Goal: Task Accomplishment & Management: Complete application form

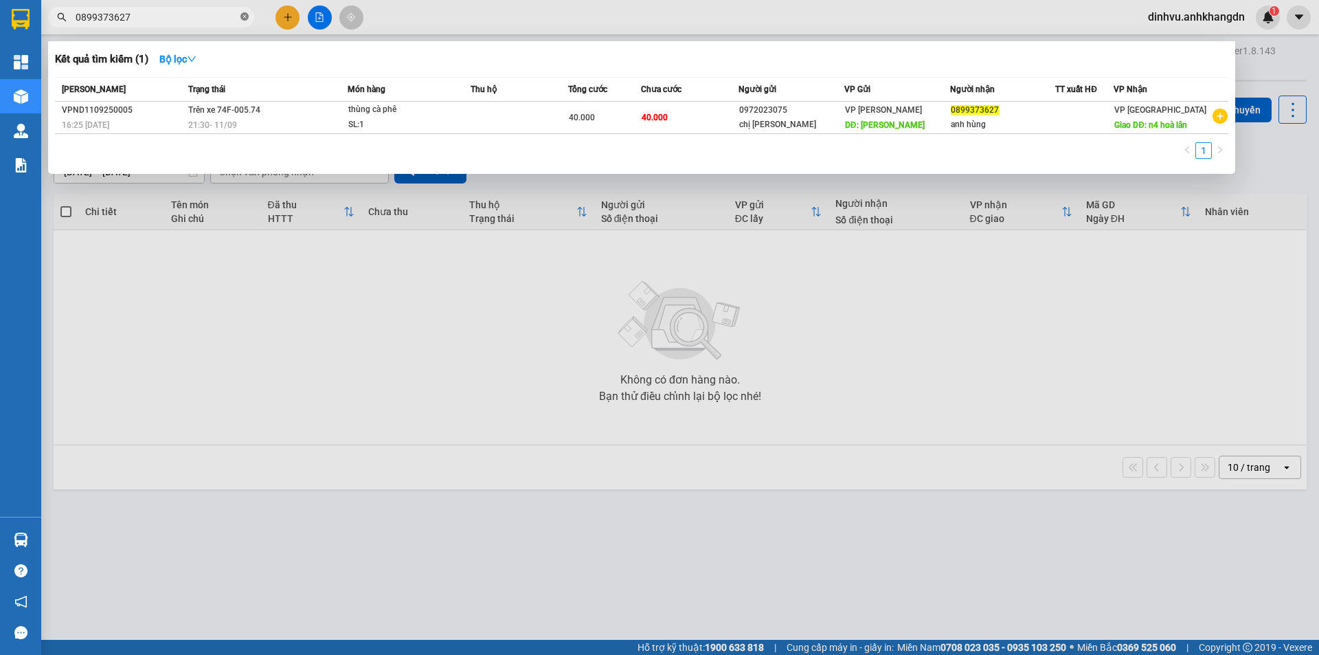
click at [243, 21] on icon "close-circle" at bounding box center [244, 16] width 8 height 8
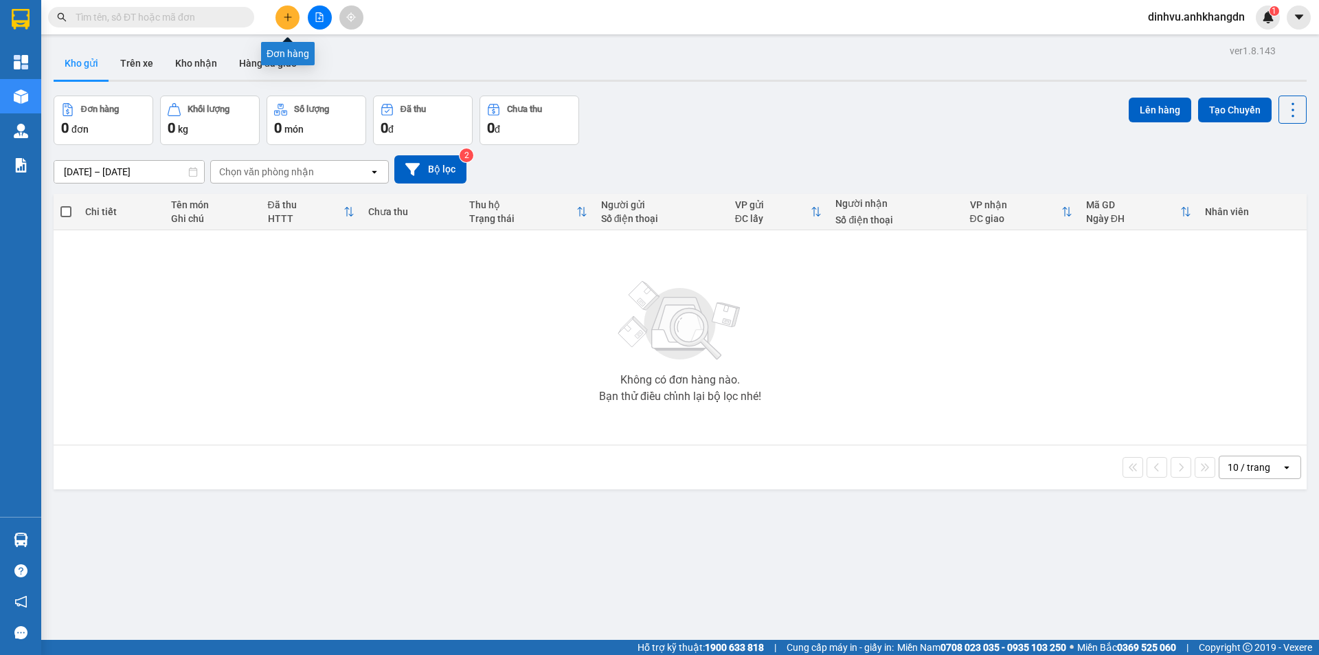
click at [293, 21] on button at bounding box center [287, 17] width 24 height 24
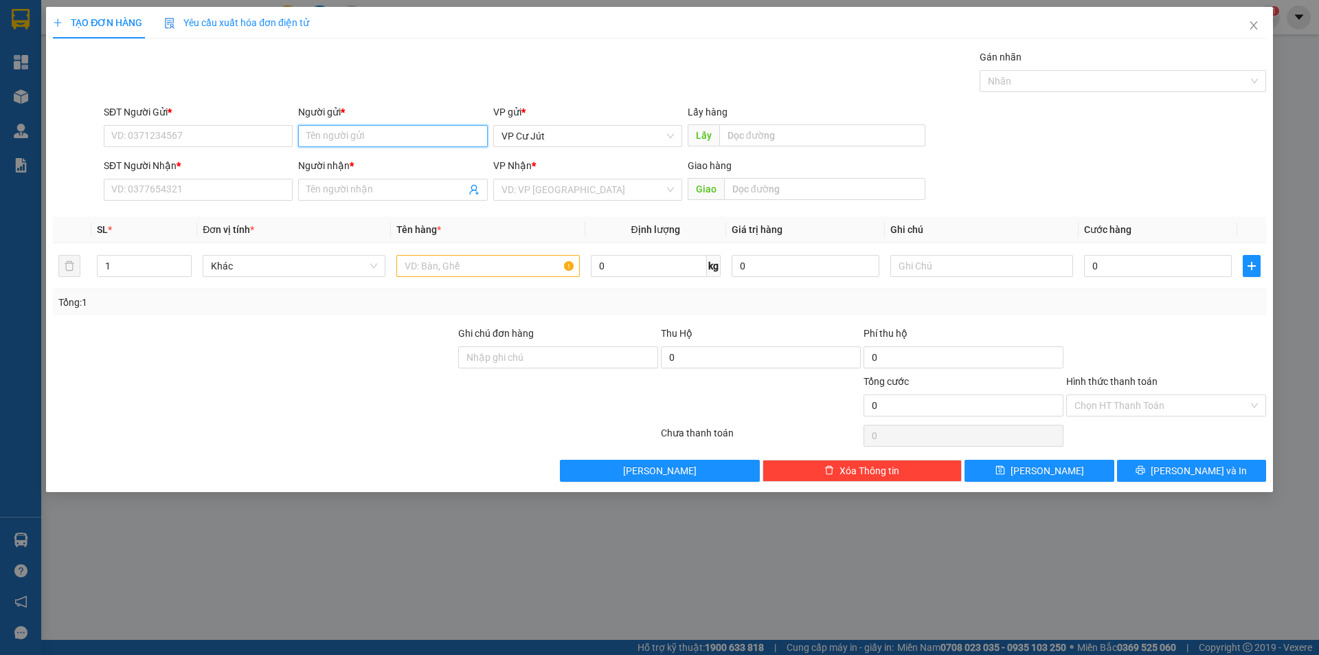
click at [352, 139] on input "Người gửi *" at bounding box center [392, 136] width 189 height 22
type input "Liên"
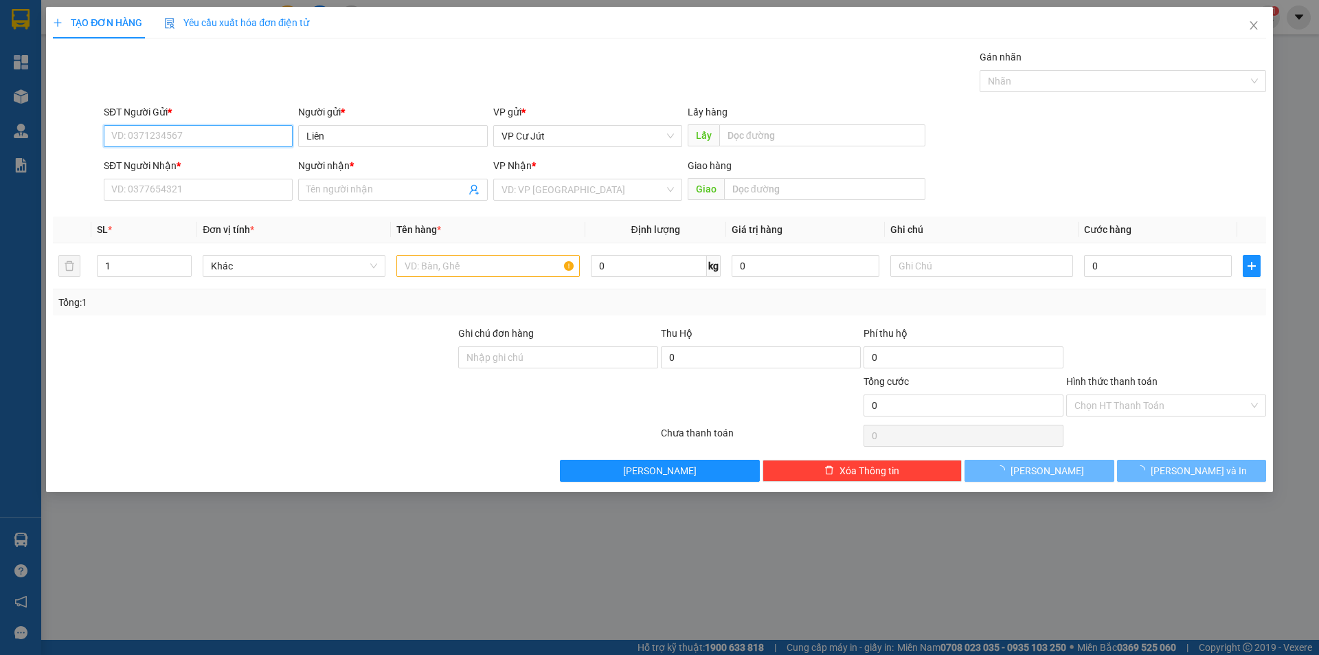
drag, startPoint x: 251, startPoint y: 128, endPoint x: 249, endPoint y: 119, distance: 9.7
click at [251, 128] on input "SĐT Người Gửi *" at bounding box center [198, 136] width 189 height 22
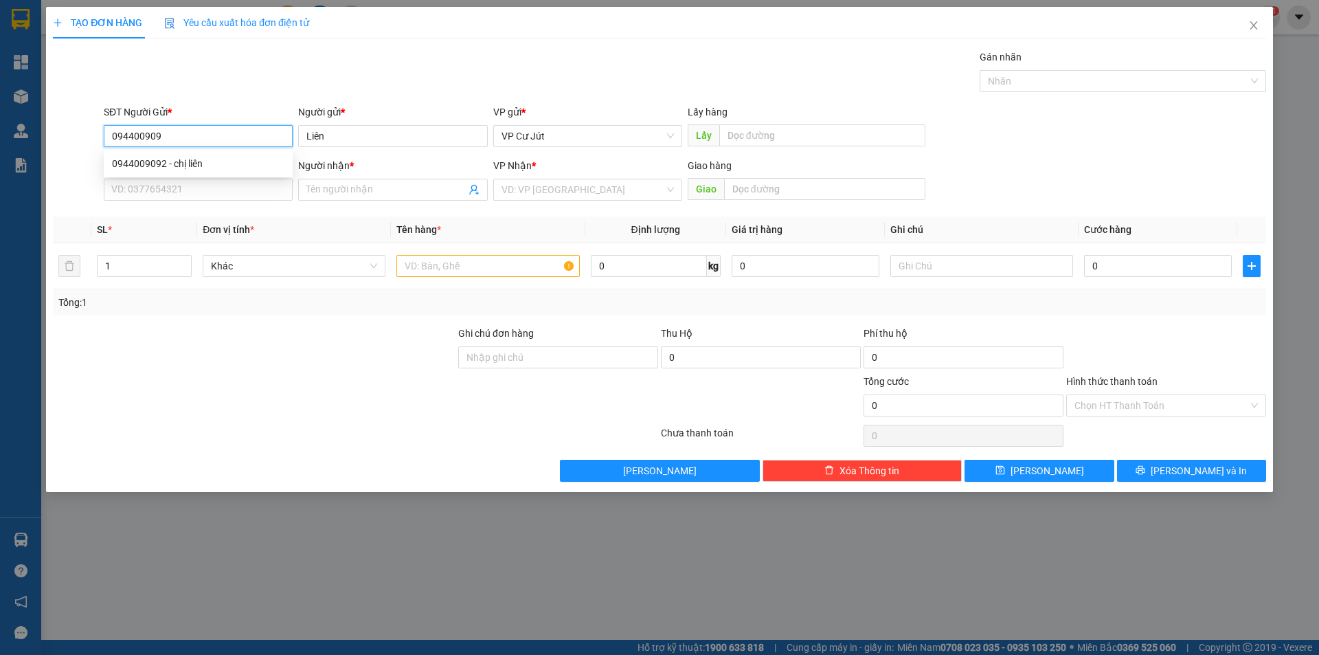
type input "0944009092"
click at [237, 165] on div "0944009092 - chị liên" at bounding box center [198, 163] width 172 height 15
type input "chị liên"
type input "0984343100"
type input "lan anh"
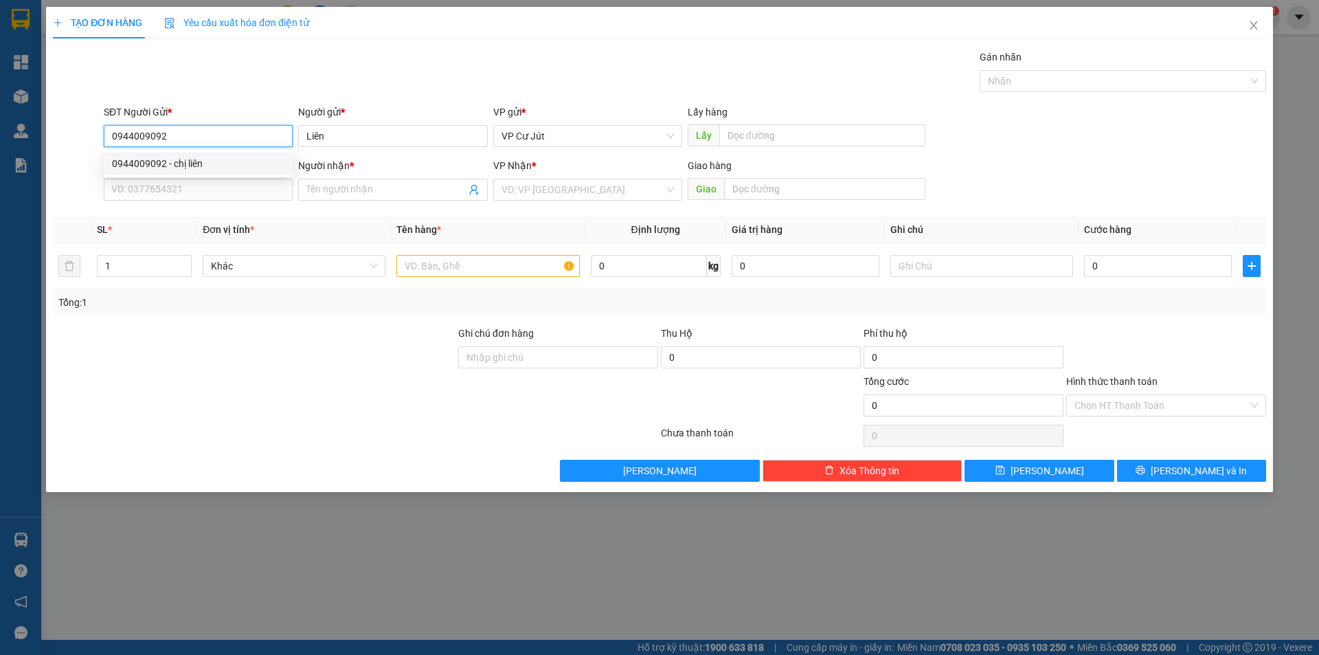
type input "ĐỒNG XOÀI"
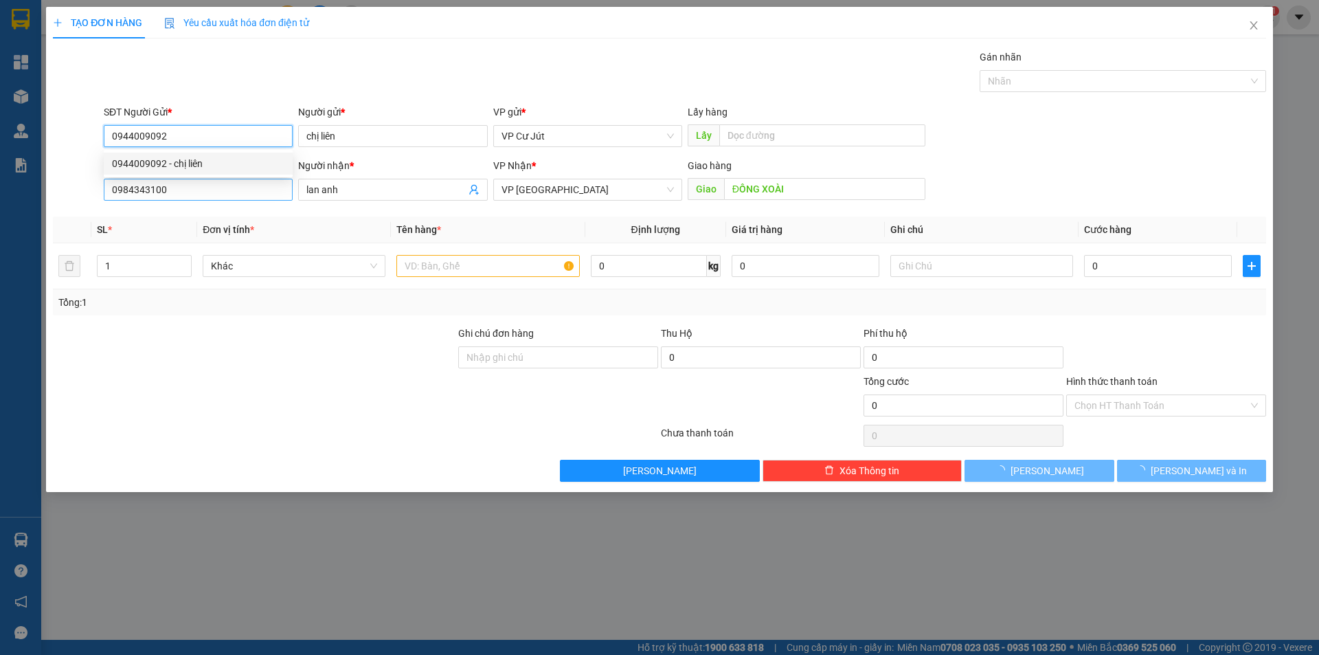
type input "50.000"
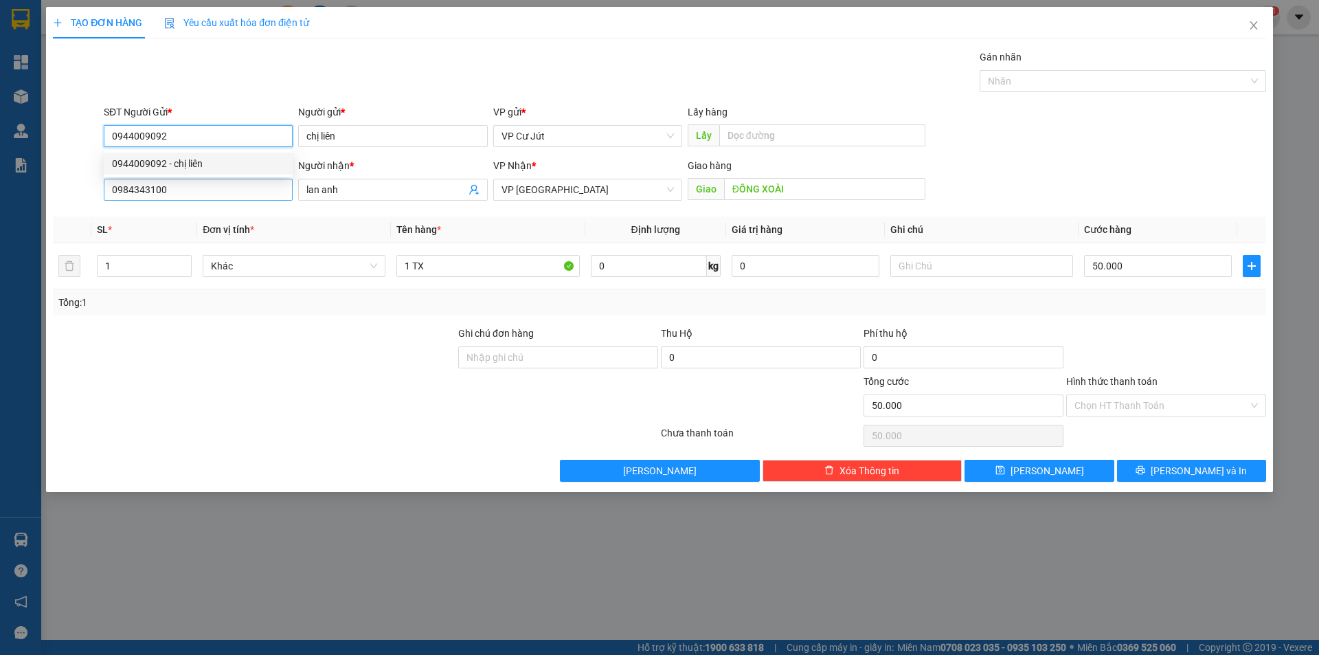
type input "0944009092"
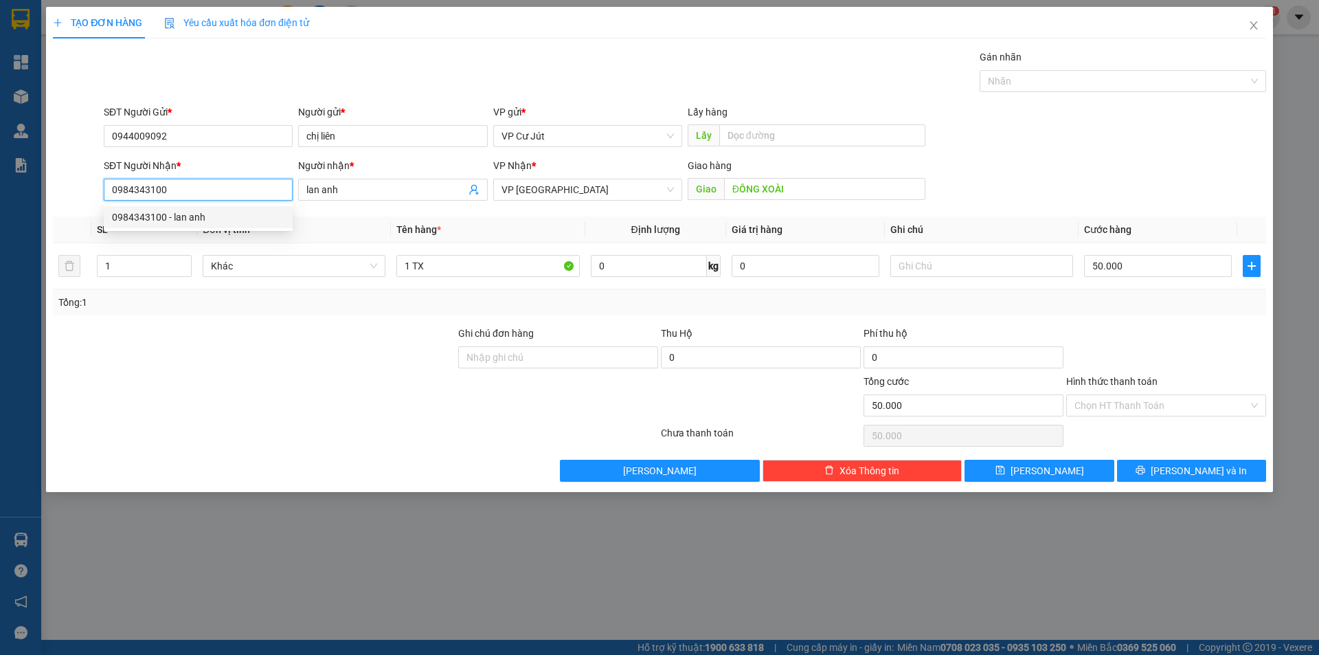
drag, startPoint x: 210, startPoint y: 192, endPoint x: 109, endPoint y: 189, distance: 101.0
click at [109, 189] on input "0984343100" at bounding box center [198, 190] width 189 height 22
click at [198, 83] on div "Gán nhãn Nhãn" at bounding box center [685, 73] width 1168 height 48
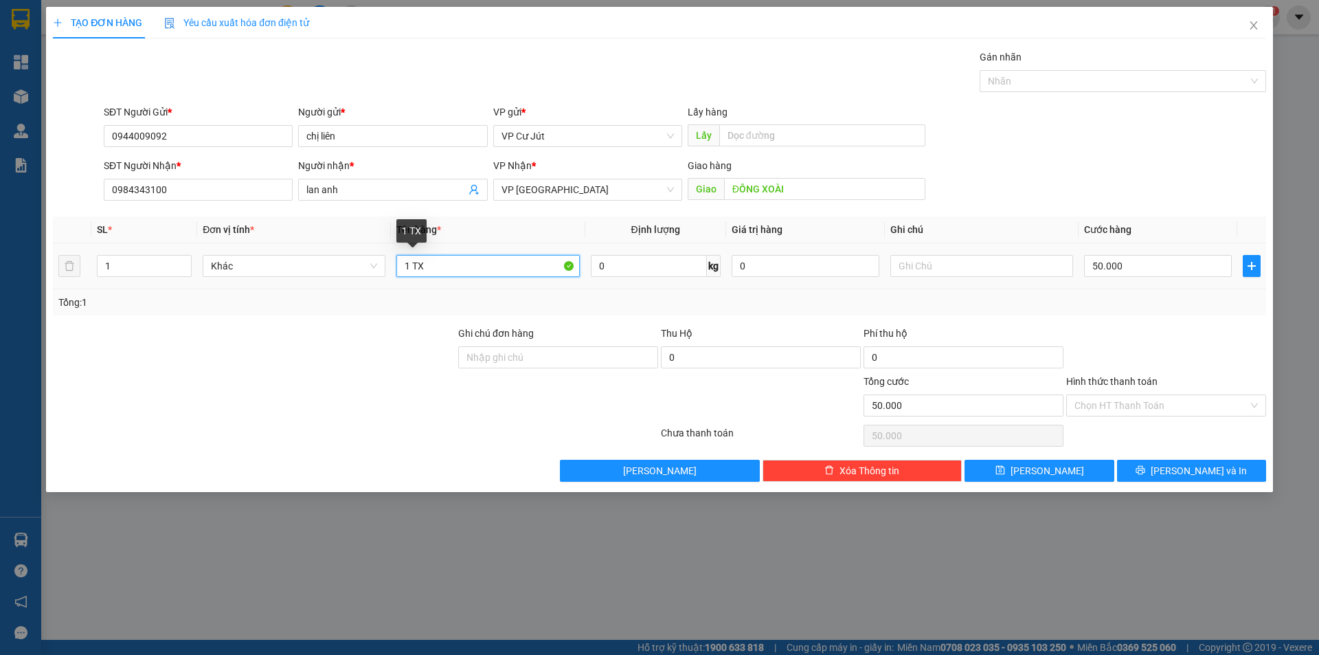
click at [456, 262] on input "1 TX" at bounding box center [487, 266] width 183 height 22
type input "1"
type input "[GEOGRAPHIC_DATA]"
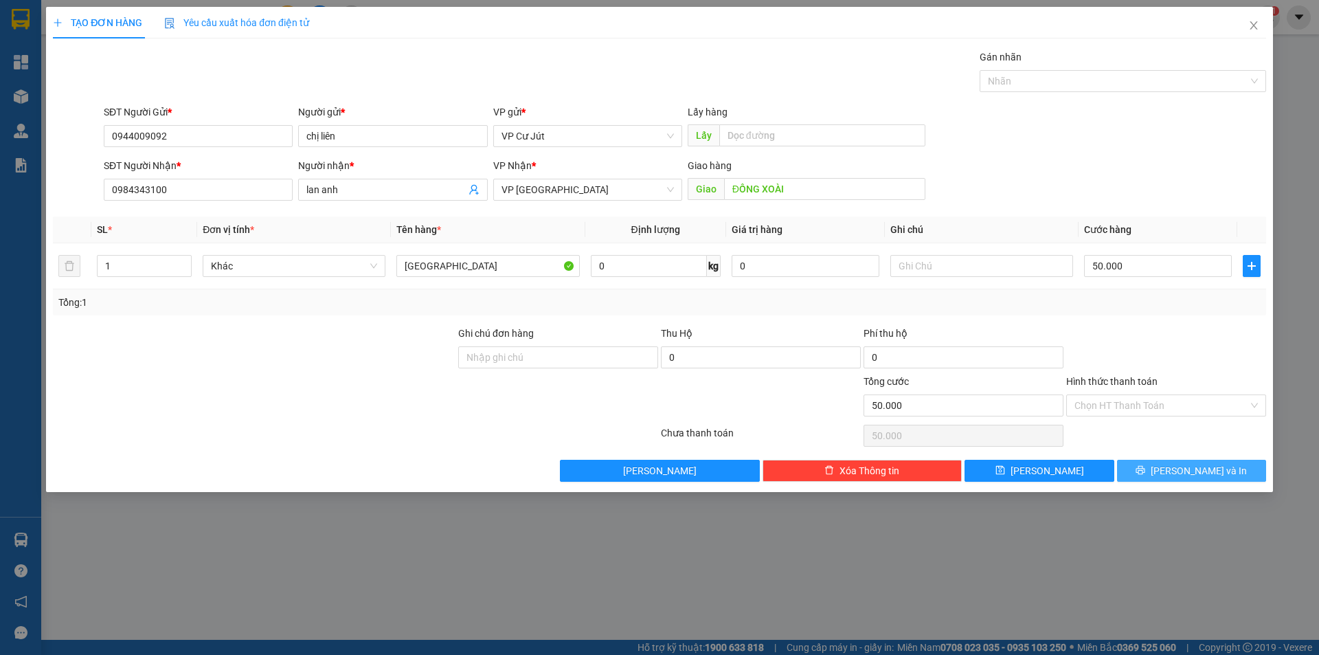
click at [1145, 467] on icon "printer" at bounding box center [1141, 470] width 10 height 10
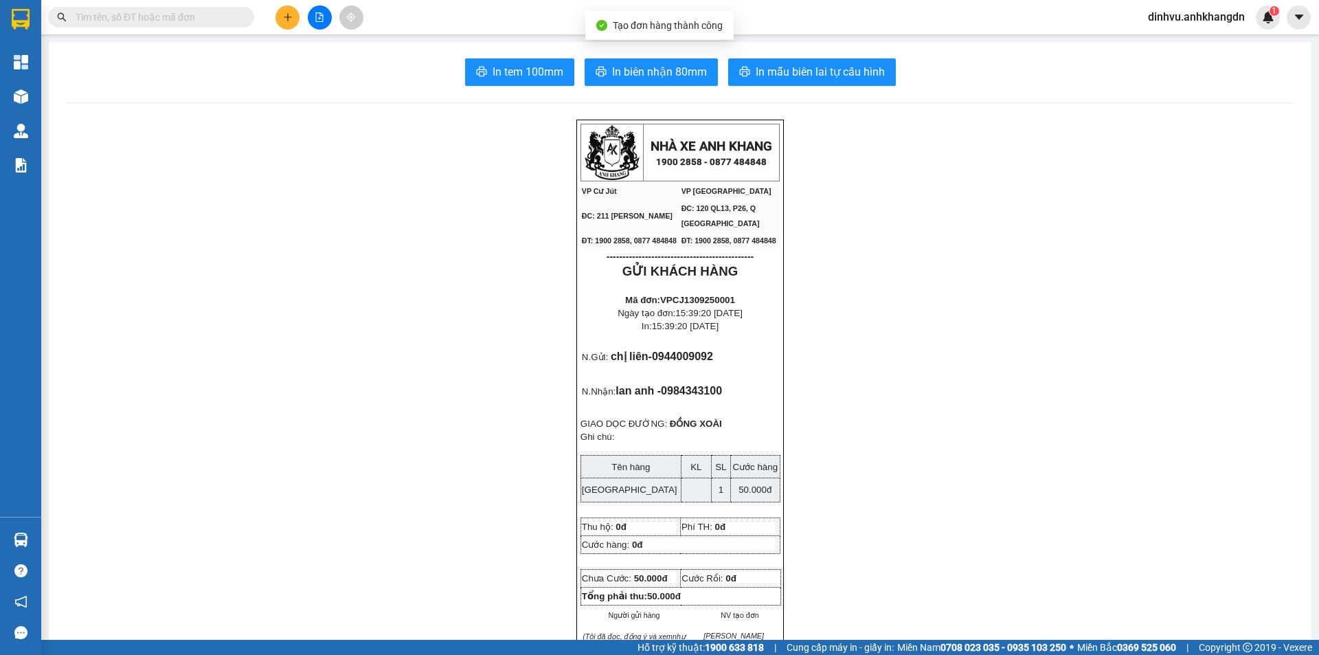
click at [291, 19] on icon "plus" at bounding box center [288, 17] width 10 height 10
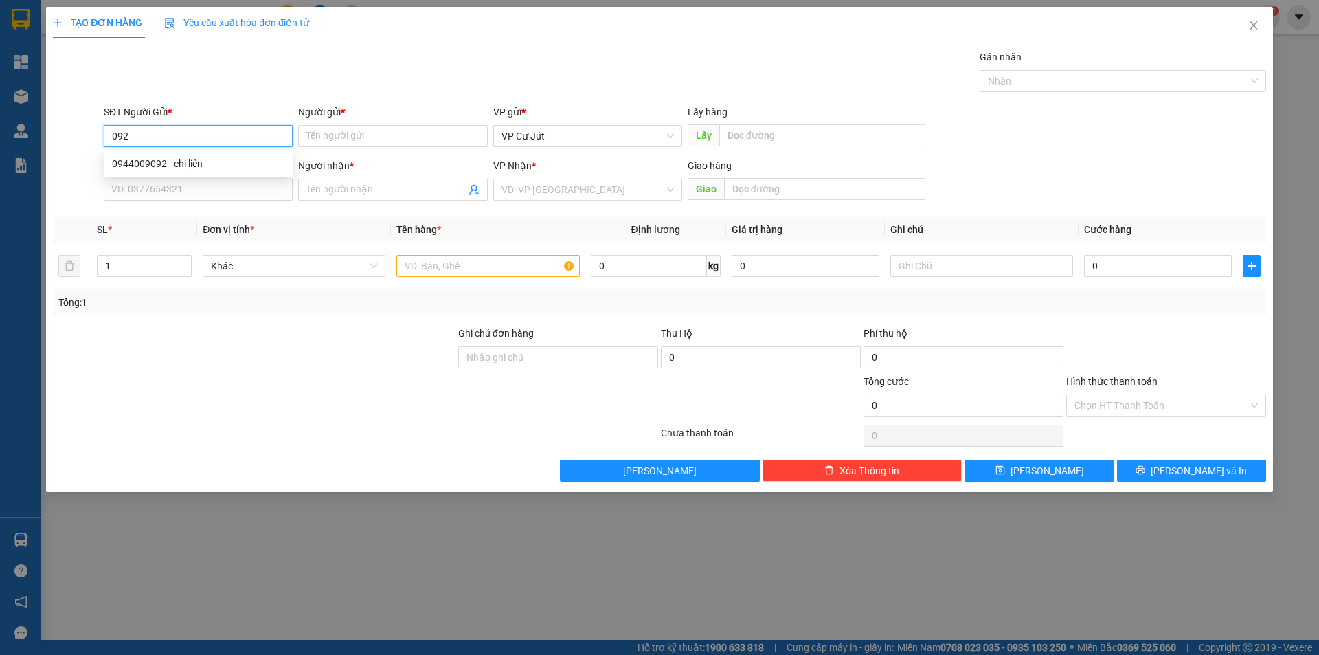
click at [235, 166] on div "0944009092 - chị liên" at bounding box center [198, 163] width 172 height 15
type input "0944009092"
type input "chị liên"
type input "0984343100"
type input "lan anh"
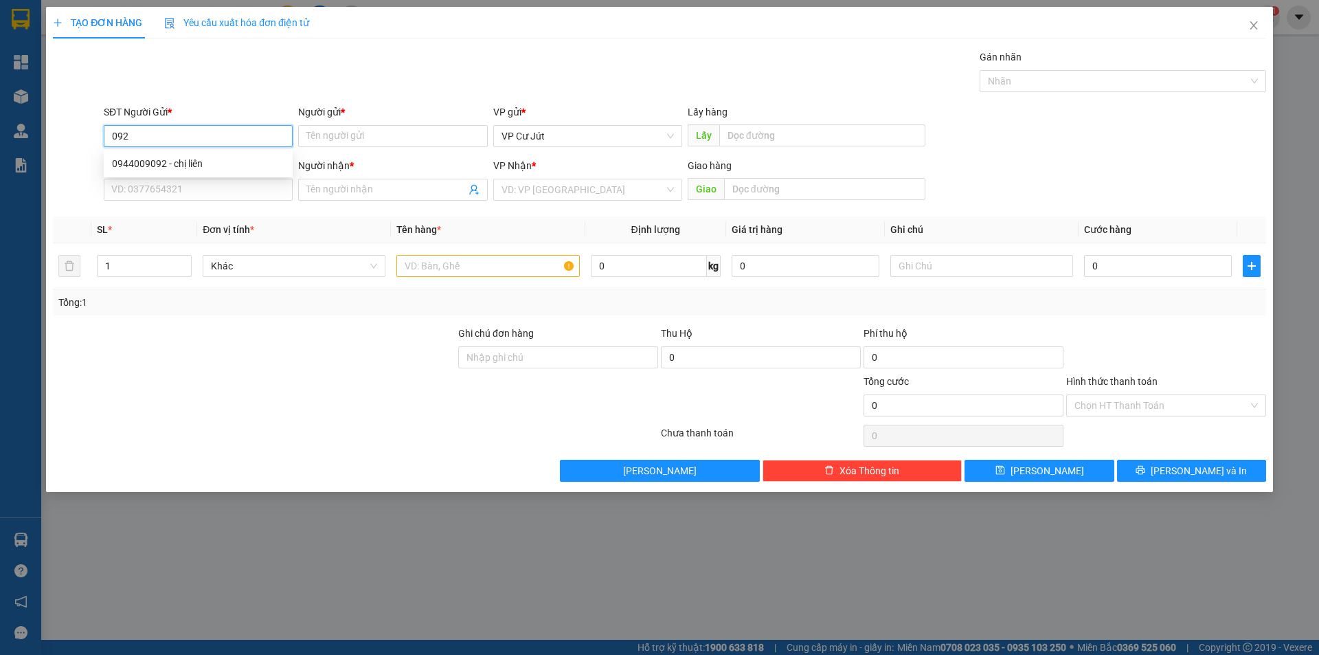
type input "ĐỒNG XOÀI"
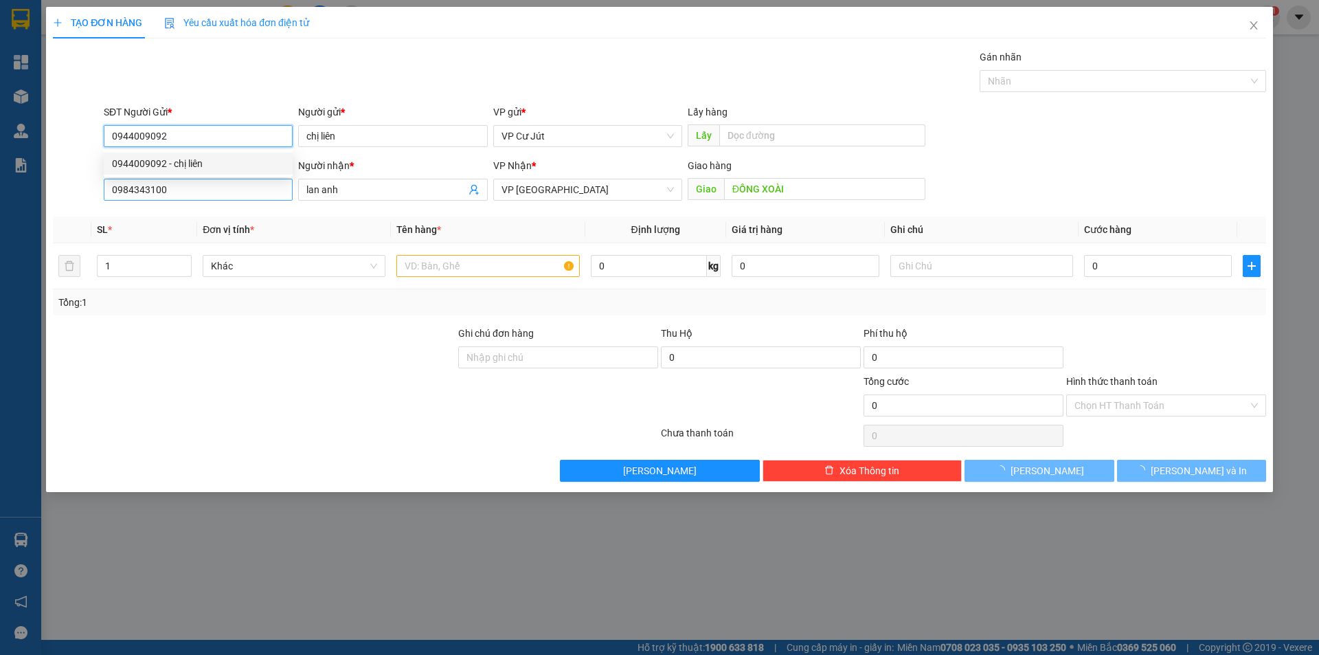
type input "50.000"
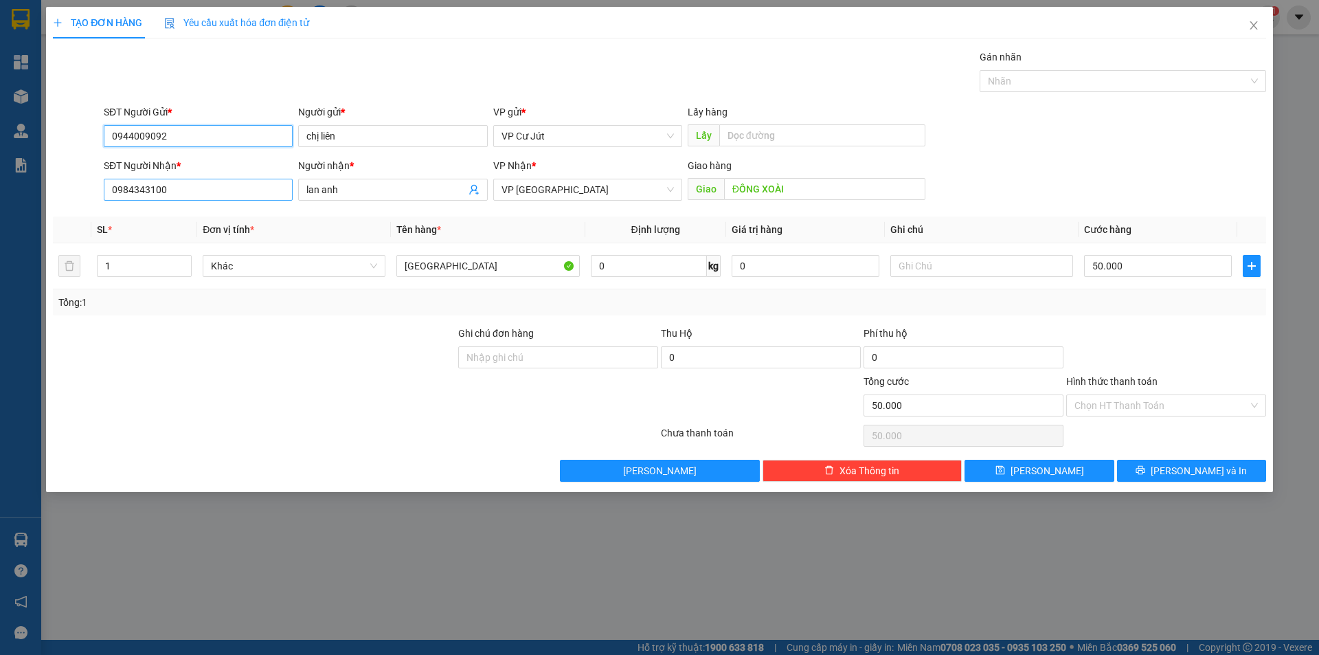
type input "0944009092"
drag, startPoint x: 210, startPoint y: 194, endPoint x: 105, endPoint y: 199, distance: 104.6
click at [105, 199] on input "0984343100" at bounding box center [198, 190] width 189 height 22
click at [205, 227] on div "0934444345 - CHỊ [PERSON_NAME]" at bounding box center [198, 217] width 189 height 22
type input "0934444345"
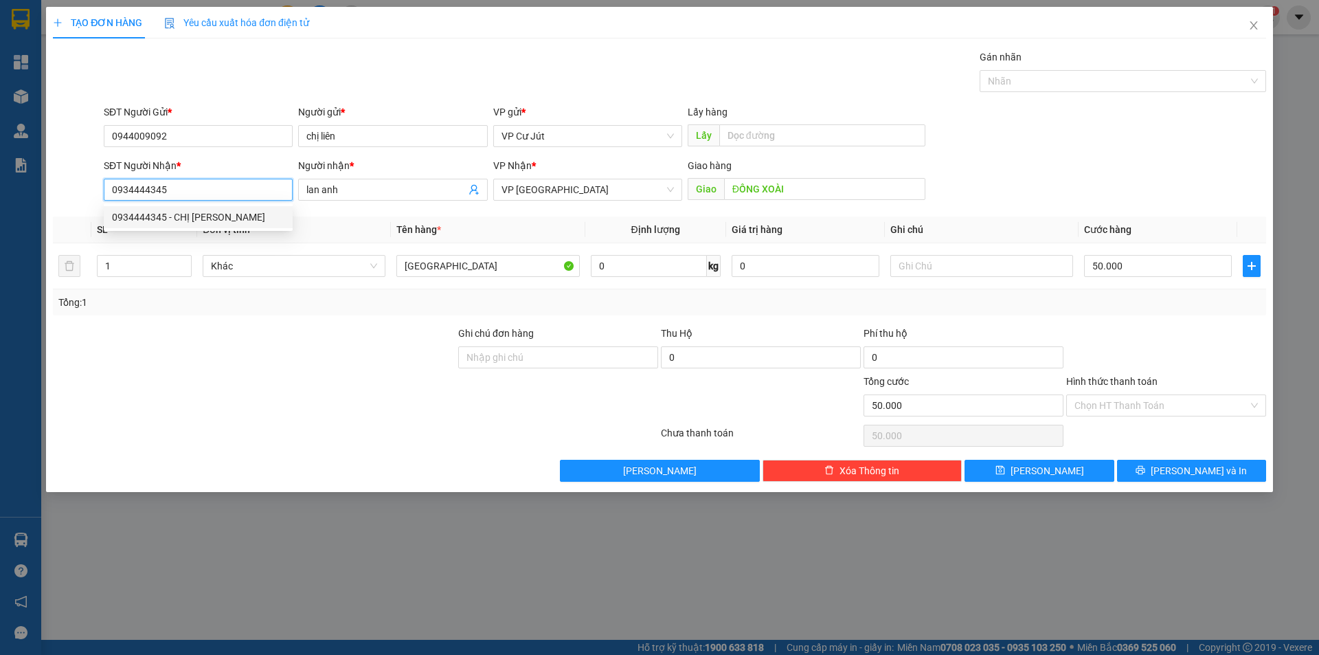
type input "CHỊ [PERSON_NAME]"
type input "BÙ ĐĂNG"
type input "0934444345"
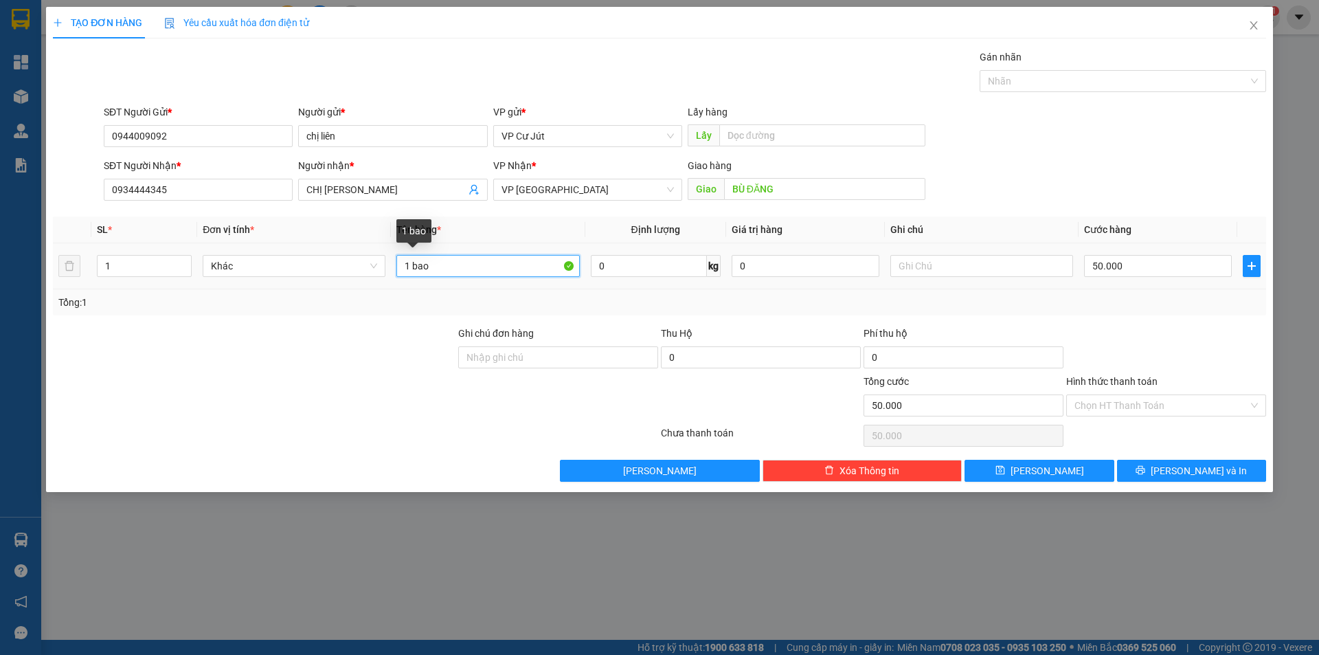
click at [453, 262] on input "1 bao" at bounding box center [487, 266] width 183 height 22
type input "1"
type input "t"
type input "TG"
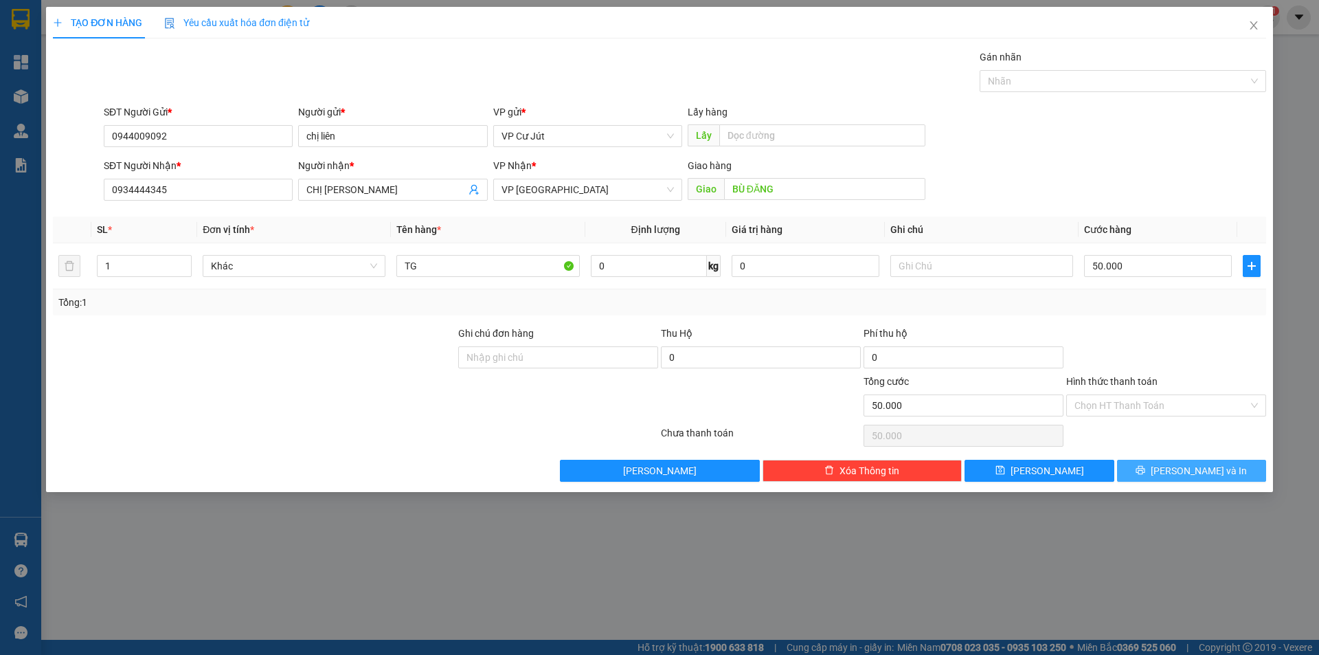
click at [1174, 459] on div "Transit Pickup Surcharge Ids Transit Deliver Surcharge Ids Transit Deliver Surc…" at bounding box center [659, 265] width 1213 height 432
click at [1175, 464] on button "[PERSON_NAME] và In" at bounding box center [1191, 471] width 149 height 22
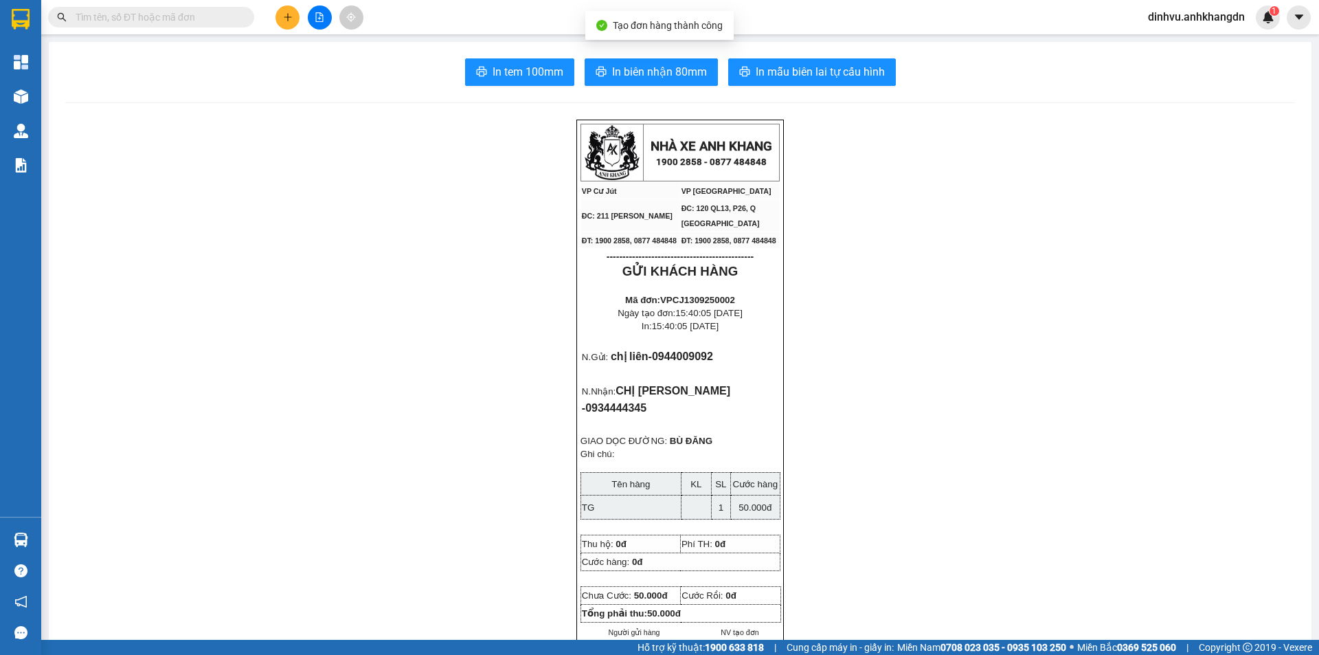
click at [284, 20] on icon "plus" at bounding box center [288, 17] width 10 height 10
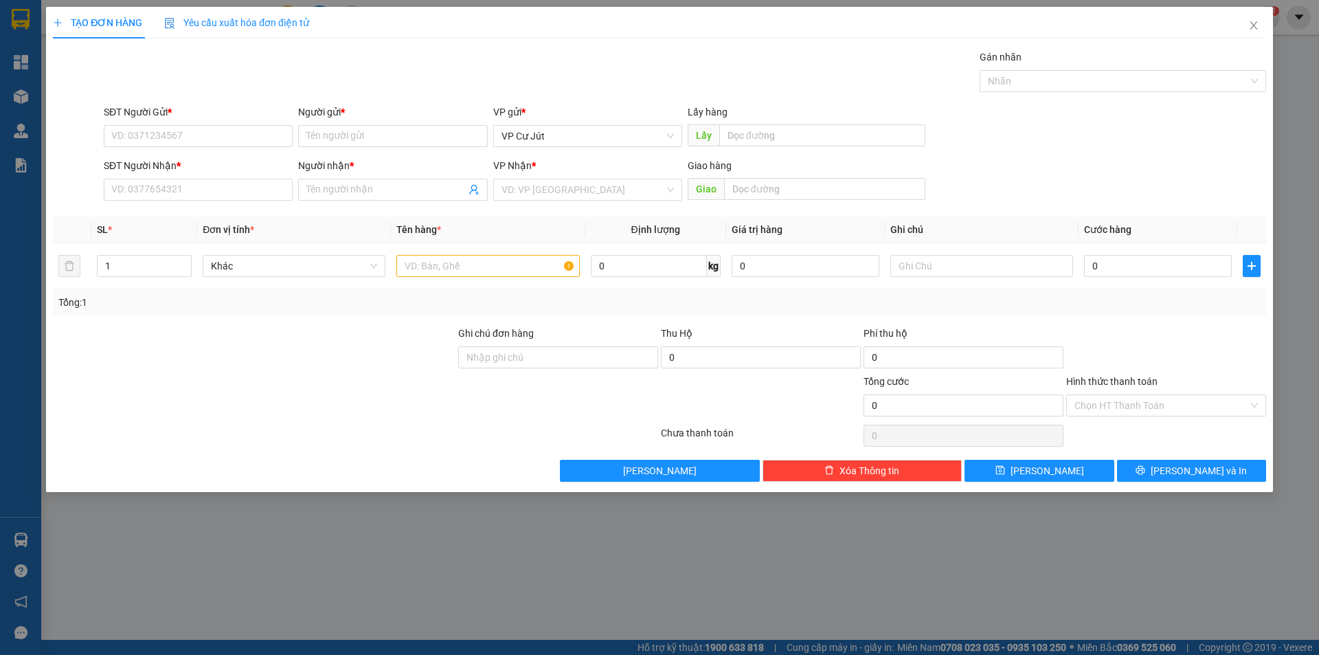
click at [227, 203] on div "SĐT Người Nhận * VD: 0377654321" at bounding box center [198, 182] width 189 height 48
click at [229, 189] on input "SĐT Người Nhận *" at bounding box center [198, 190] width 189 height 22
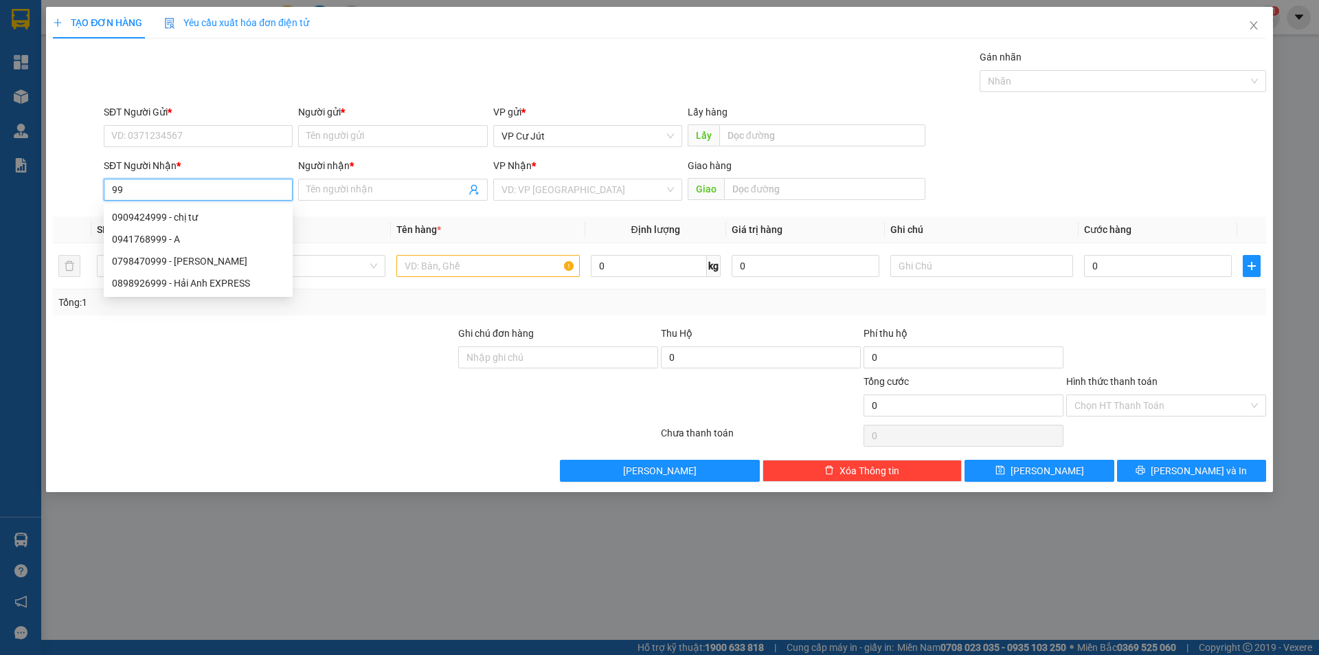
type input "9"
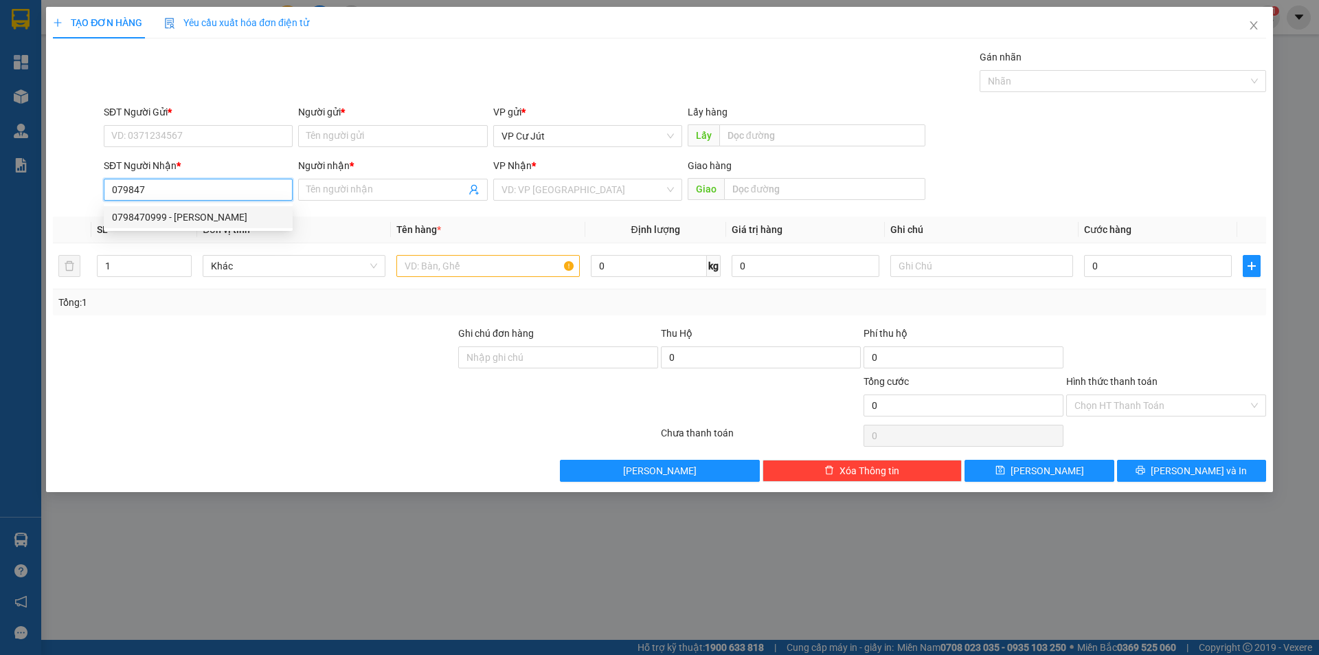
click at [223, 213] on div "0798470999 - [PERSON_NAME]" at bounding box center [198, 217] width 172 height 15
type input "0798470999"
type input "thanh tâm"
type input "60.000"
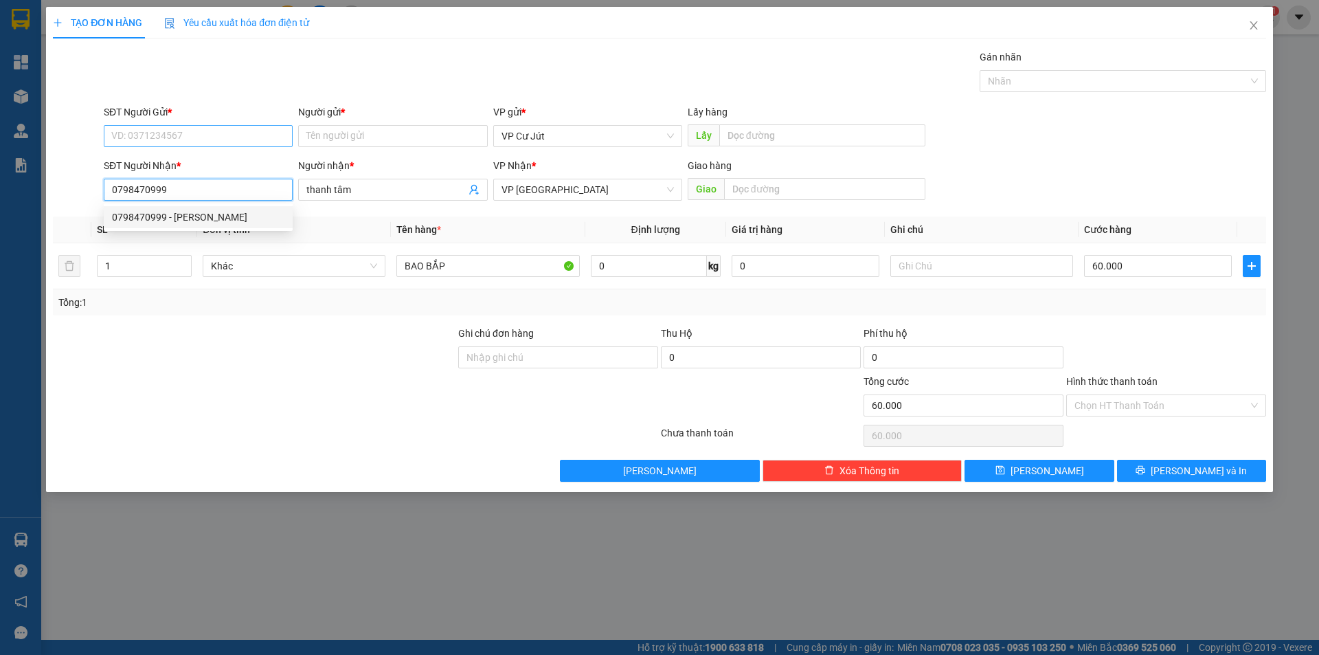
type input "0798470999"
click at [225, 139] on input "SĐT Người Gửi *" at bounding box center [198, 136] width 189 height 22
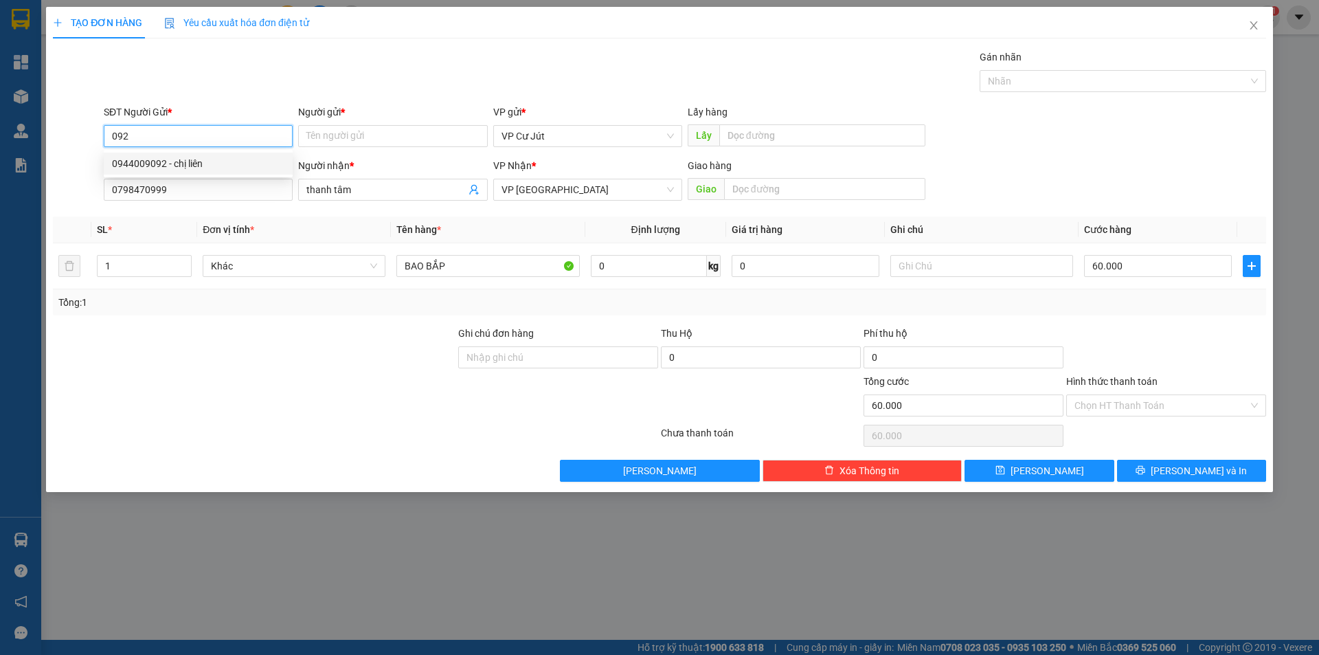
click at [218, 162] on div "0944009092 - chị liên" at bounding box center [198, 163] width 172 height 15
type input "0944009092"
type input "chị liên"
type input "50.000"
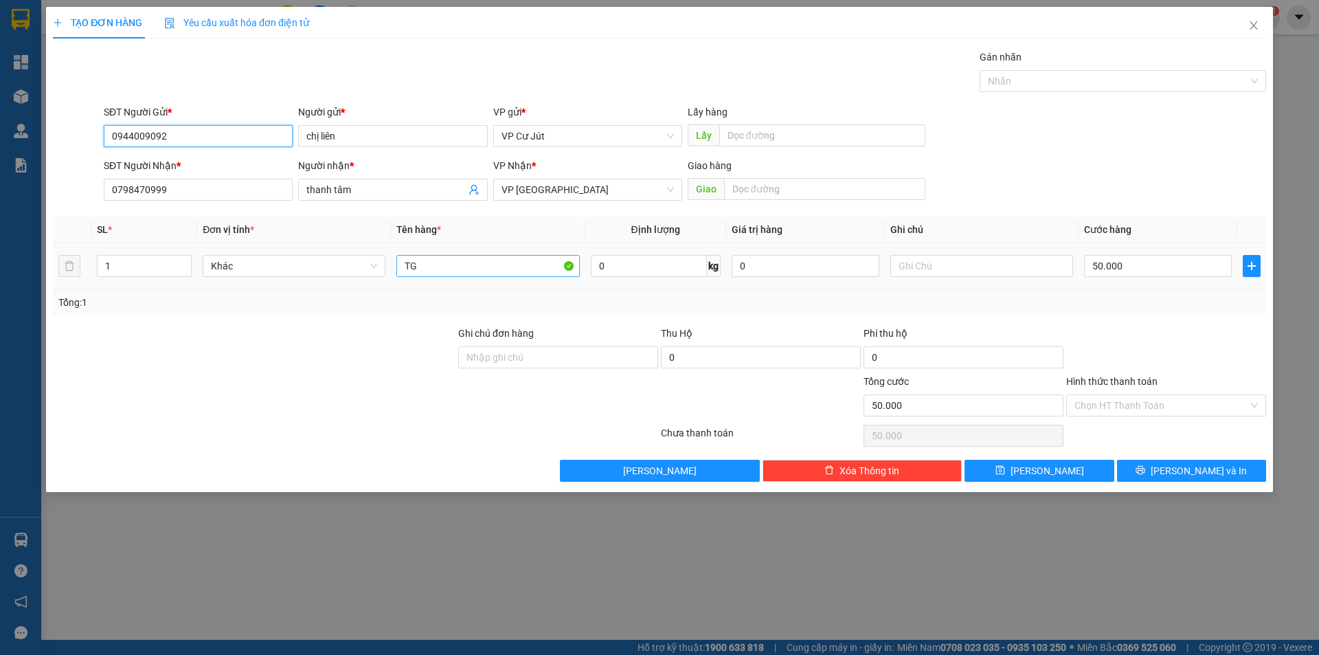
type input "0944009092"
drag, startPoint x: 461, startPoint y: 262, endPoint x: 414, endPoint y: 264, distance: 46.8
click at [414, 264] on input "TG" at bounding box center [487, 266] width 183 height 22
type input "T"
type input "t"
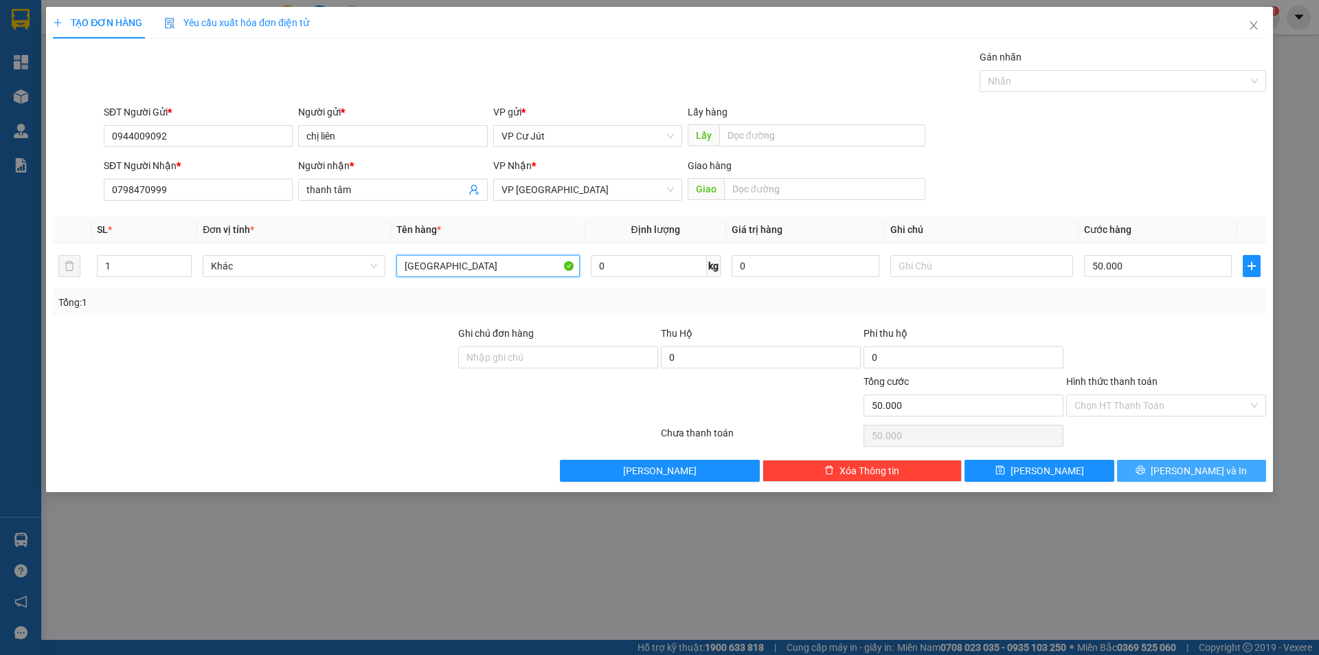
type input "[GEOGRAPHIC_DATA]"
click at [1145, 465] on icon "printer" at bounding box center [1141, 470] width 10 height 10
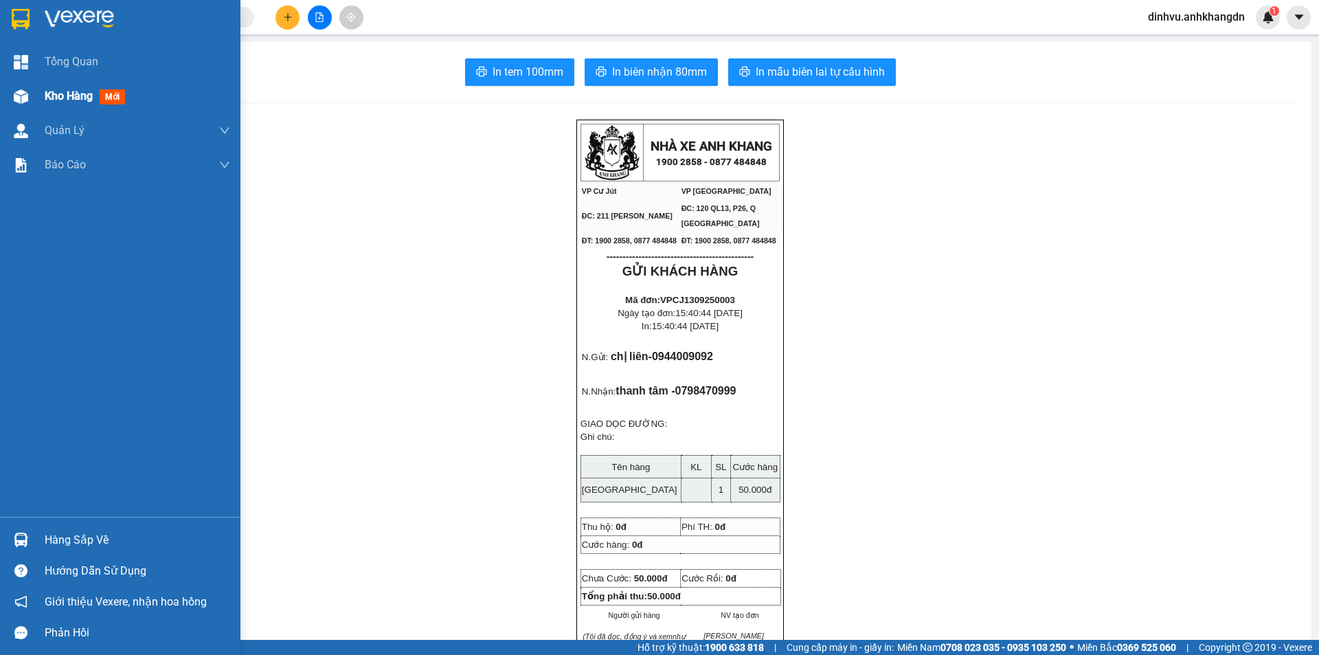
click at [38, 93] on div "Kho hàng mới" at bounding box center [120, 96] width 240 height 34
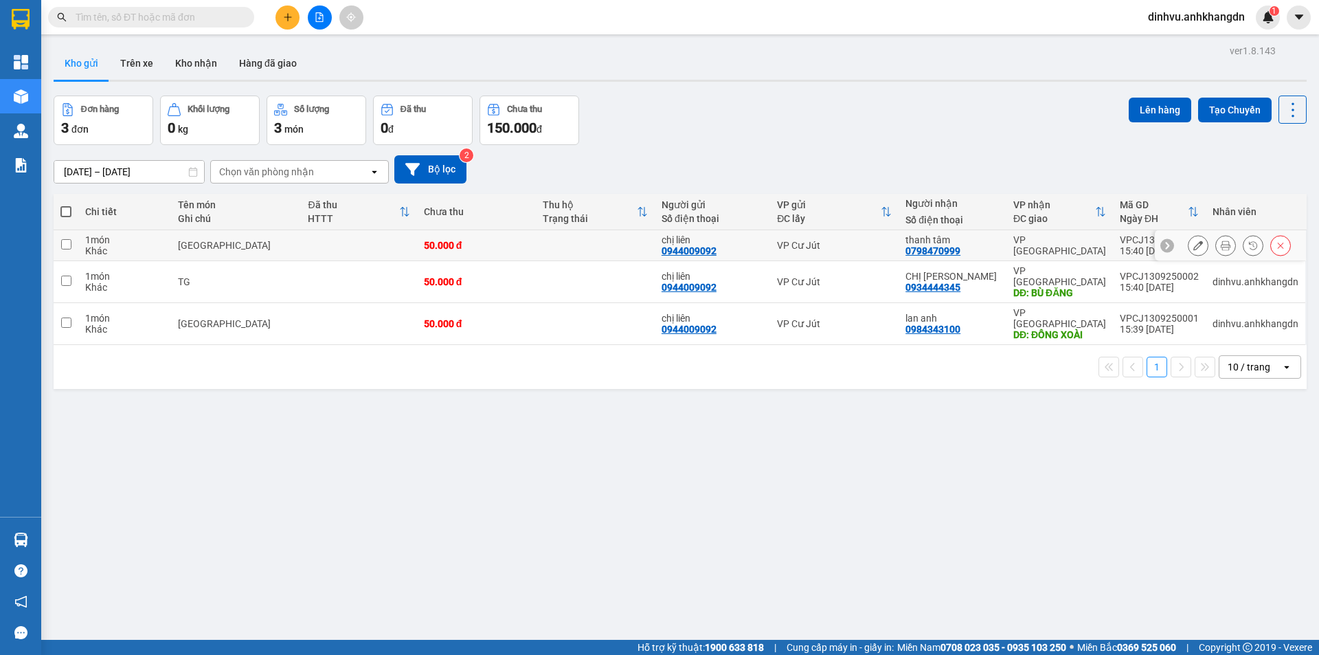
click at [1193, 247] on icon at bounding box center [1198, 245] width 10 height 10
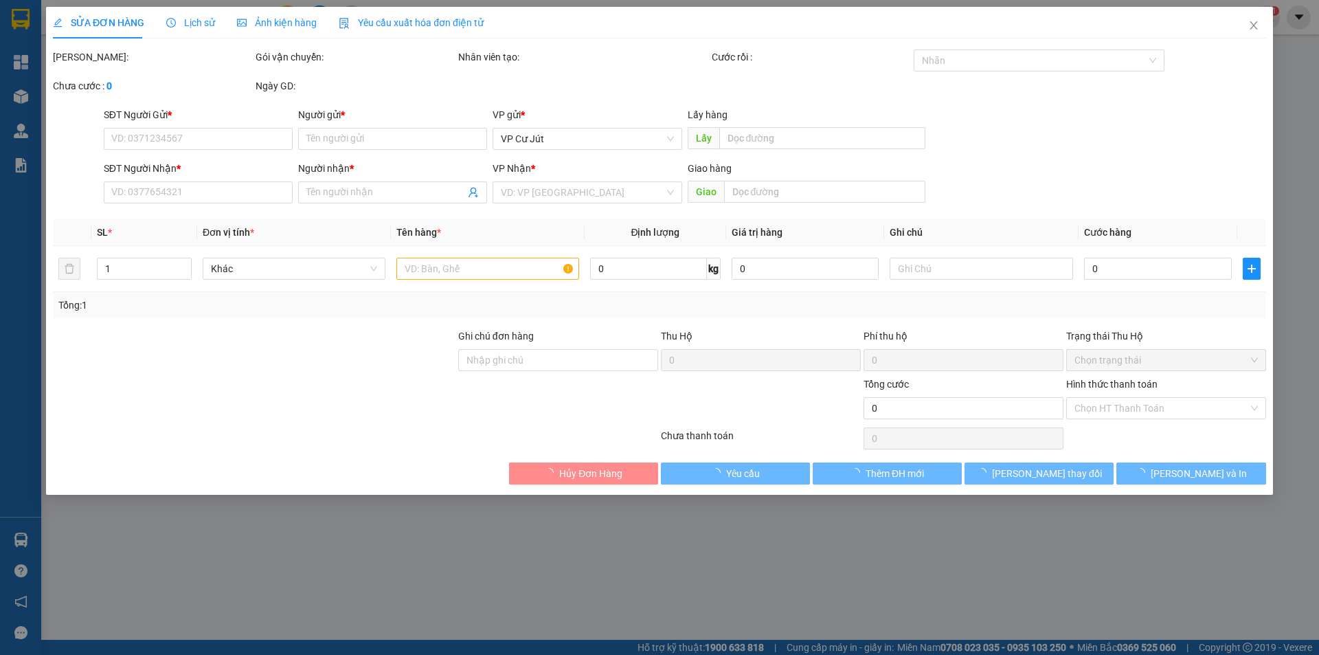
type input "0944009092"
type input "chị liên"
type input "0798470999"
type input "thanh tâm"
type input "50.000"
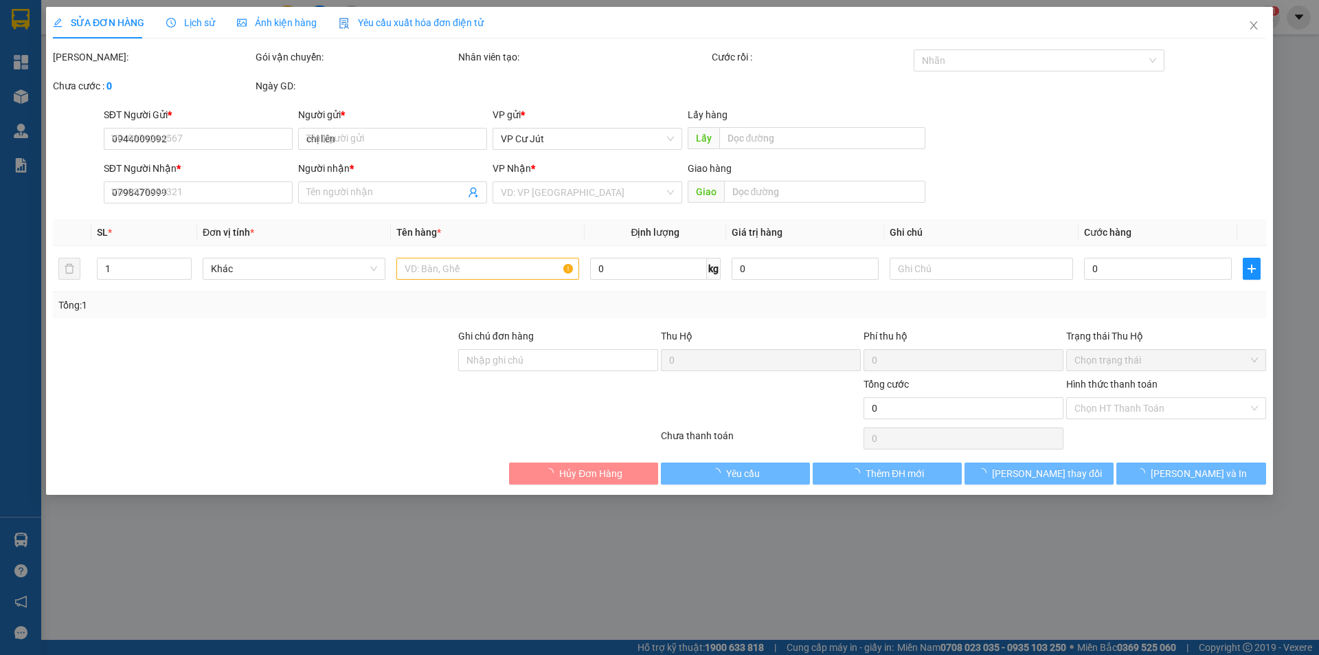
type input "50.000"
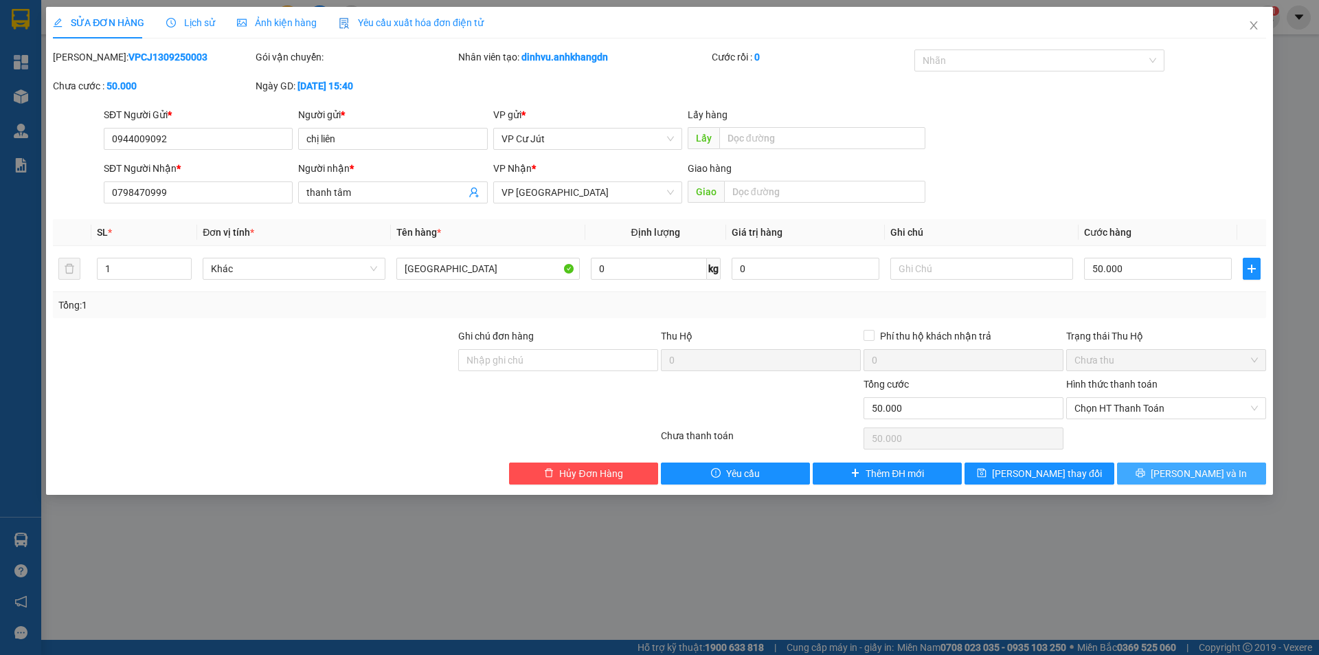
drag, startPoint x: 1239, startPoint y: 466, endPoint x: 1209, endPoint y: 459, distance: 30.5
click at [1239, 467] on button "[PERSON_NAME] và In" at bounding box center [1191, 473] width 149 height 22
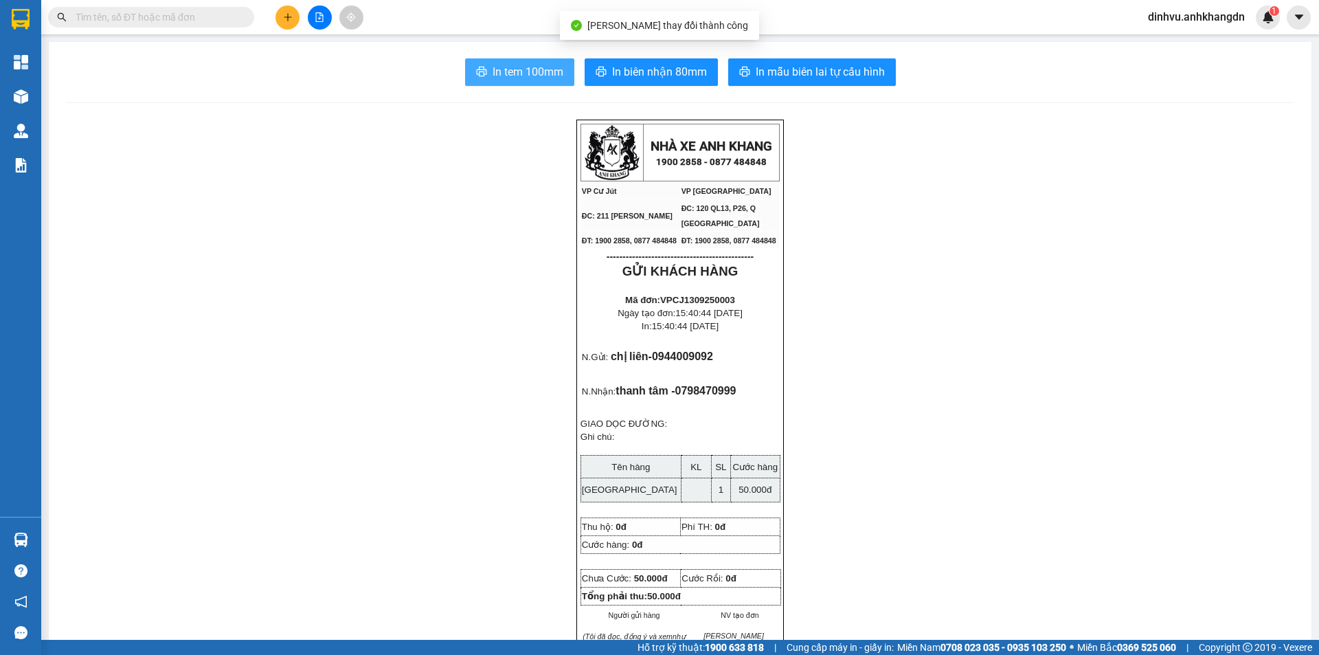
click at [506, 74] on span "In tem 100mm" at bounding box center [528, 71] width 71 height 17
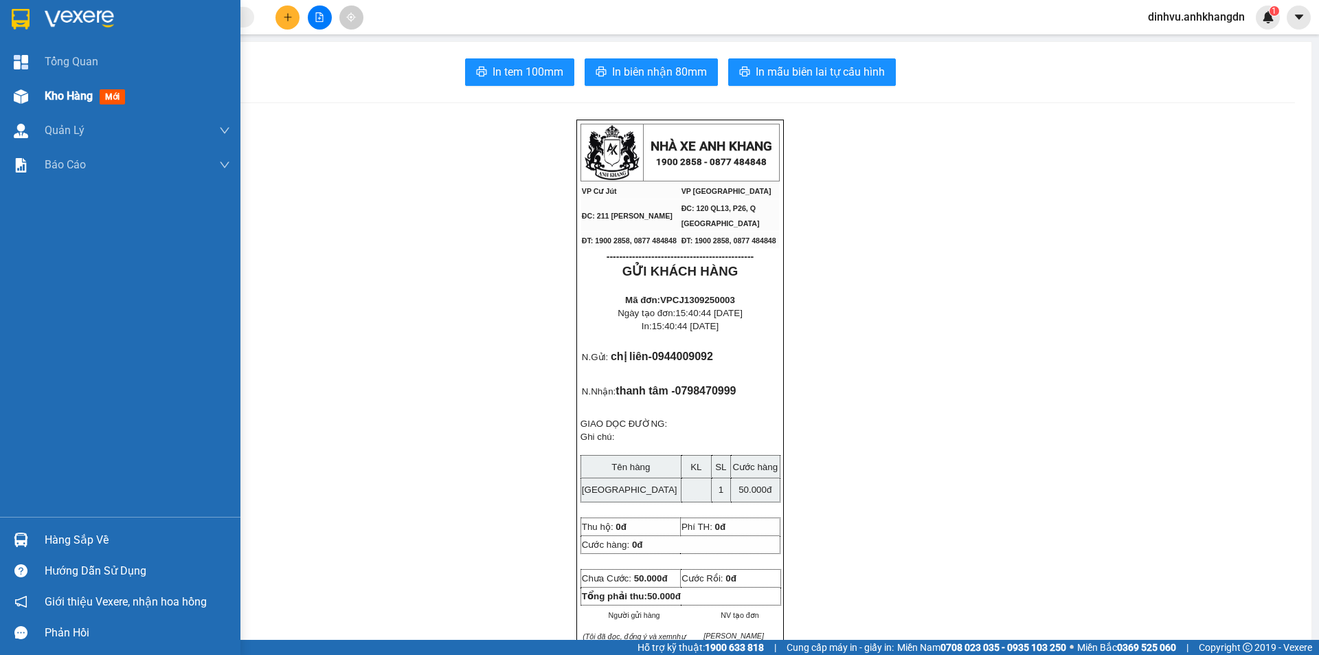
click at [32, 96] on div at bounding box center [21, 97] width 24 height 24
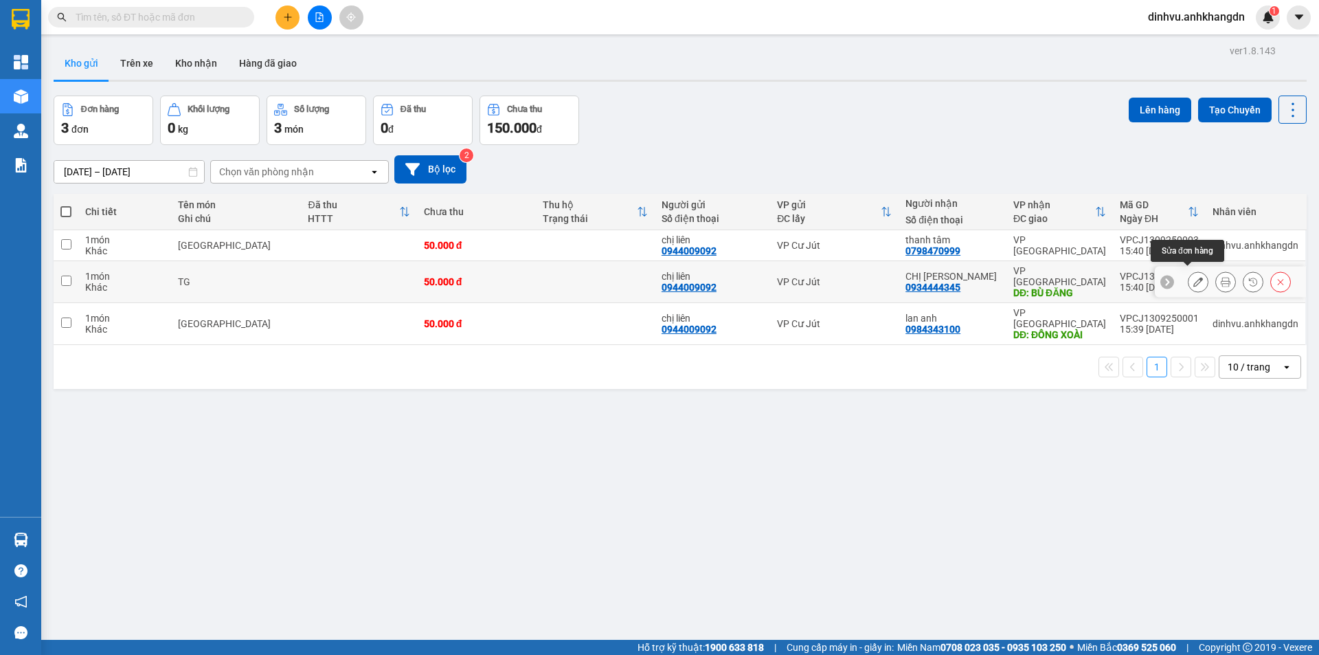
click at [1189, 282] on button at bounding box center [1198, 282] width 19 height 24
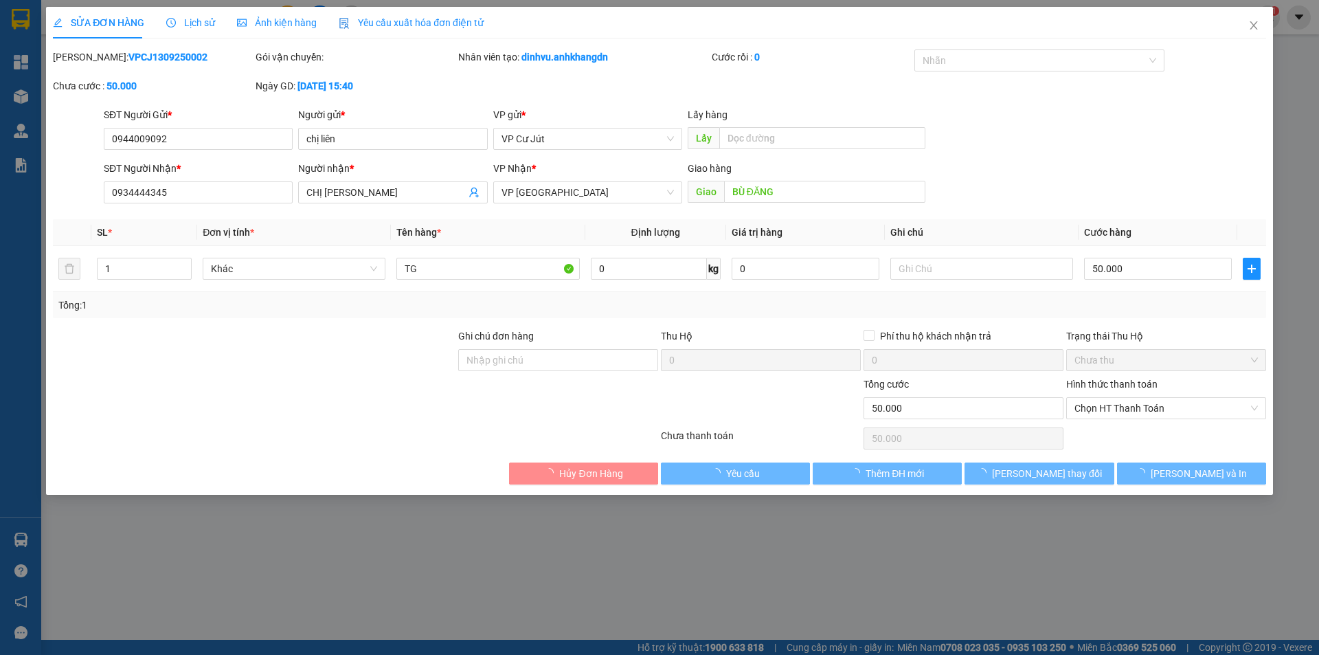
type input "0944009092"
type input "chị liên"
type input "0934444345"
type input "CHỊ [PERSON_NAME]"
type input "BÙ ĐĂNG"
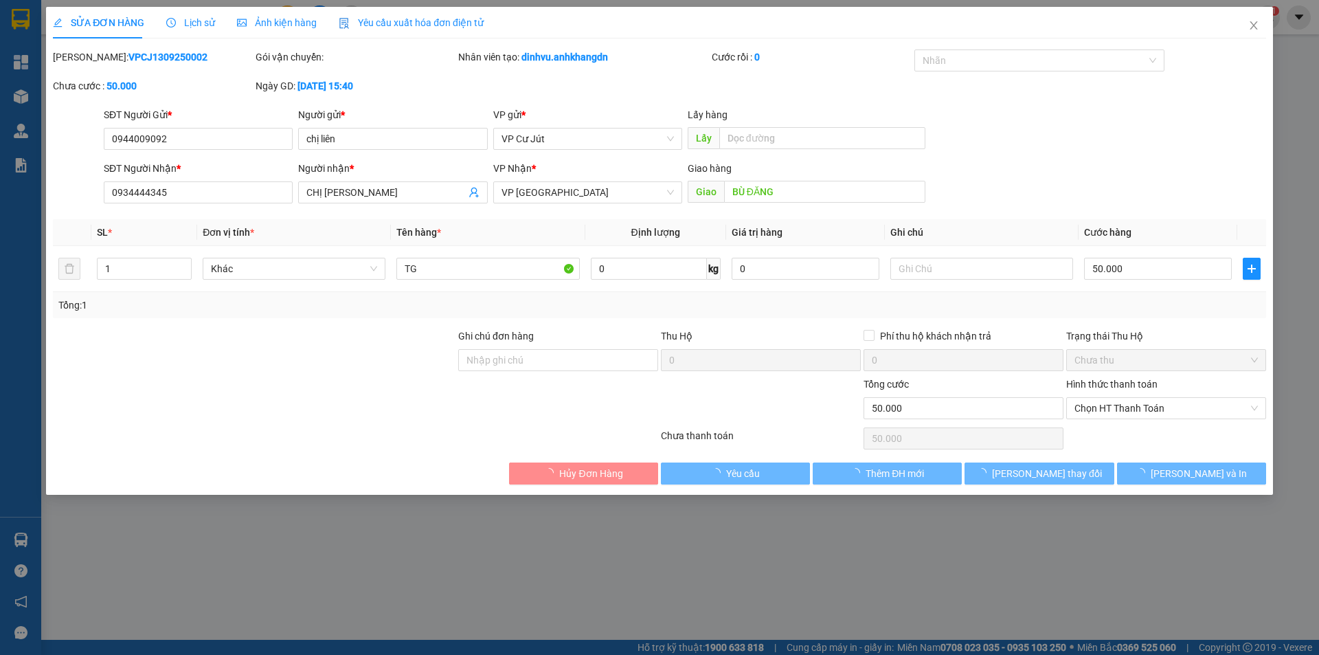
type input "50.000"
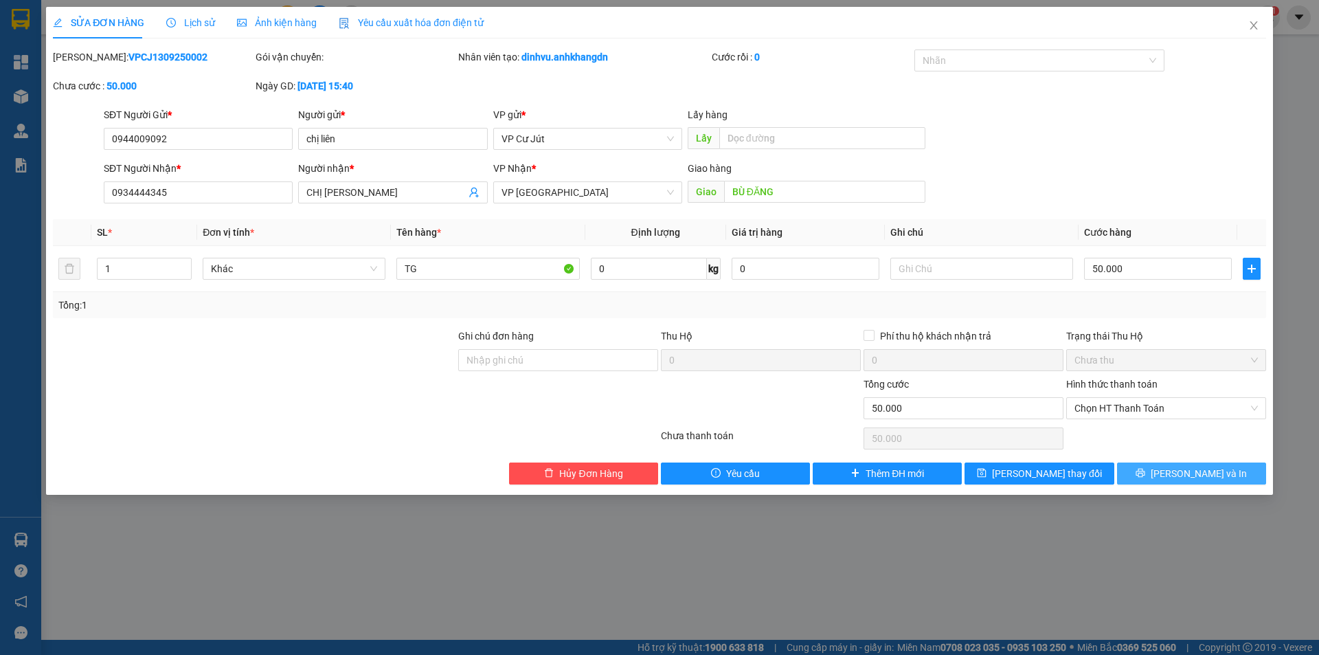
drag, startPoint x: 1232, startPoint y: 478, endPoint x: 1186, endPoint y: 466, distance: 47.0
click at [1231, 478] on button "[PERSON_NAME] và In" at bounding box center [1191, 473] width 149 height 22
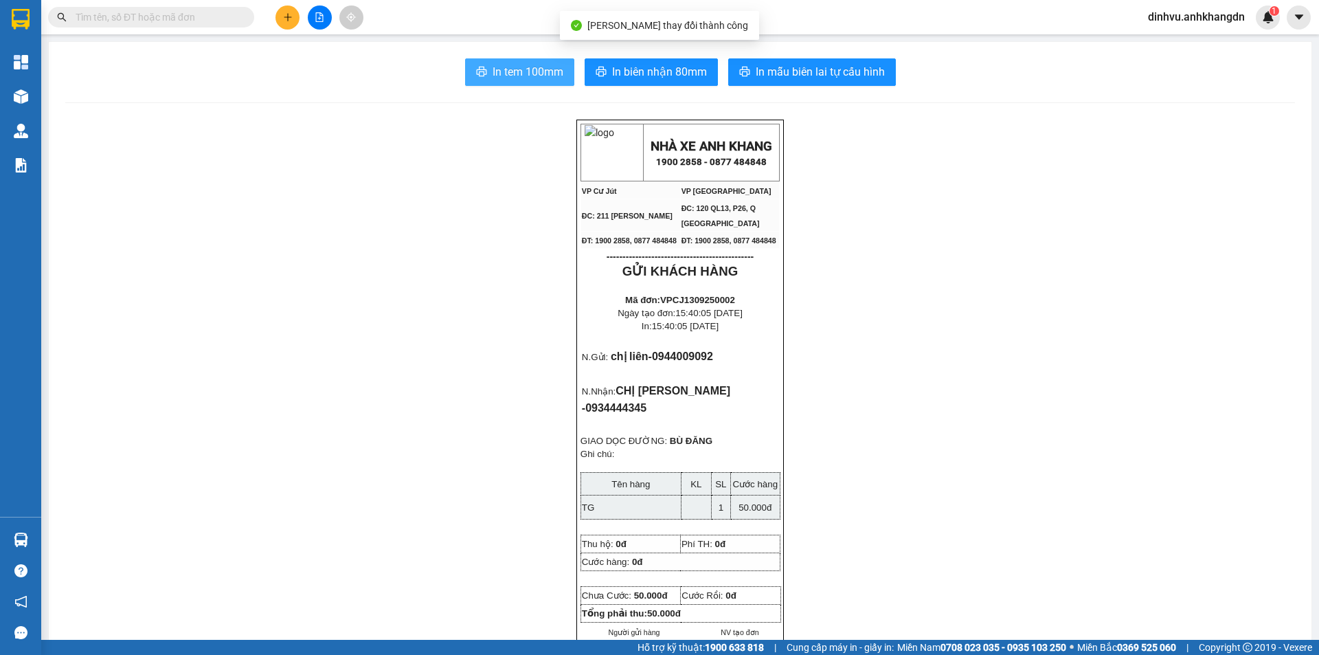
click at [493, 70] on span "In tem 100mm" at bounding box center [528, 71] width 71 height 17
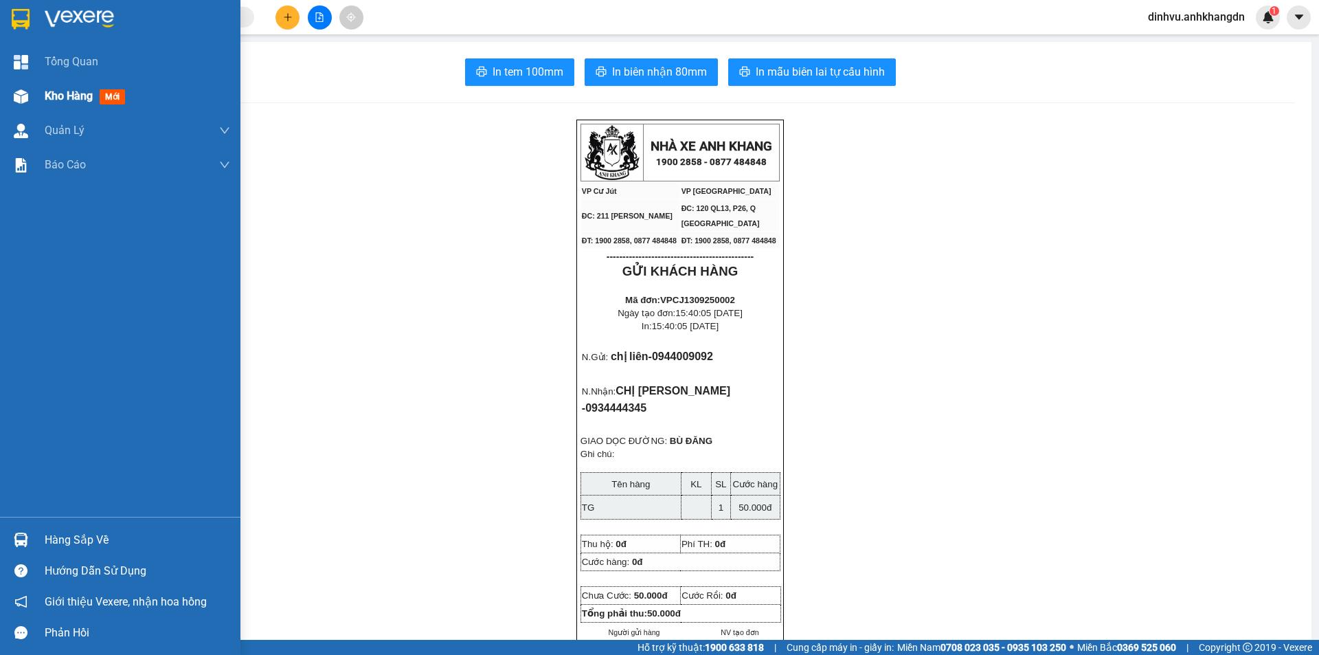
click at [50, 101] on span "Kho hàng" at bounding box center [69, 95] width 48 height 13
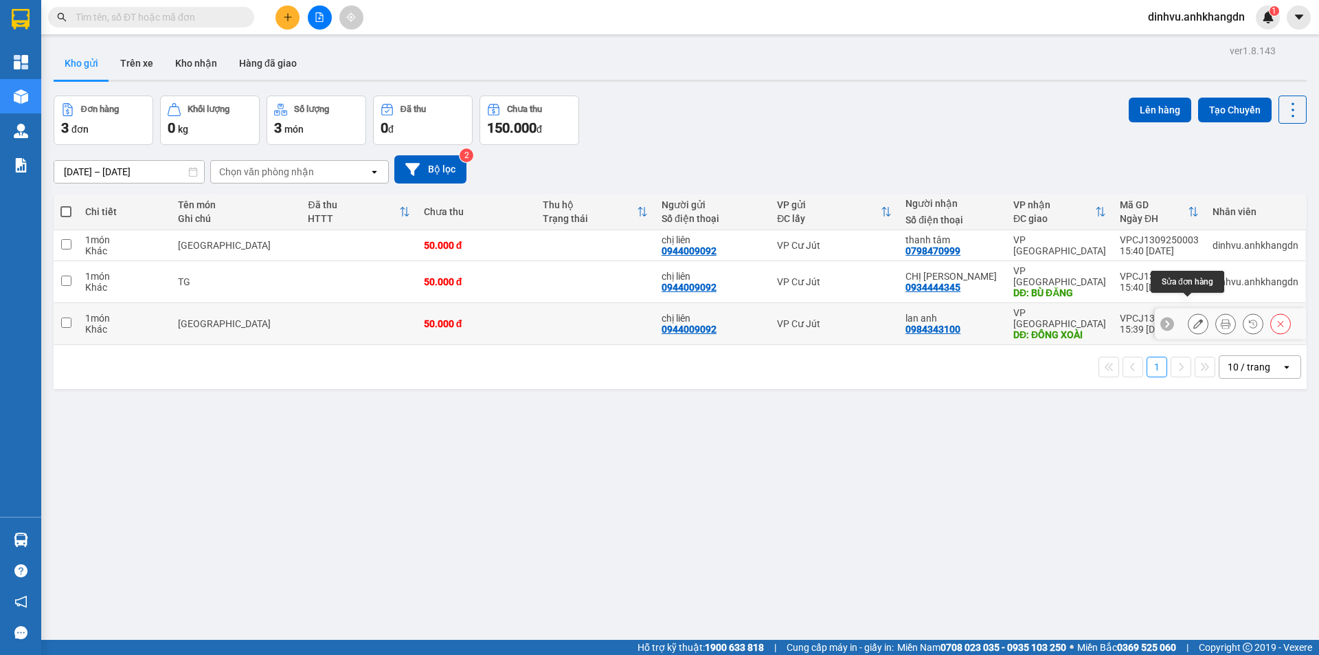
click at [1193, 319] on icon at bounding box center [1198, 324] width 10 height 10
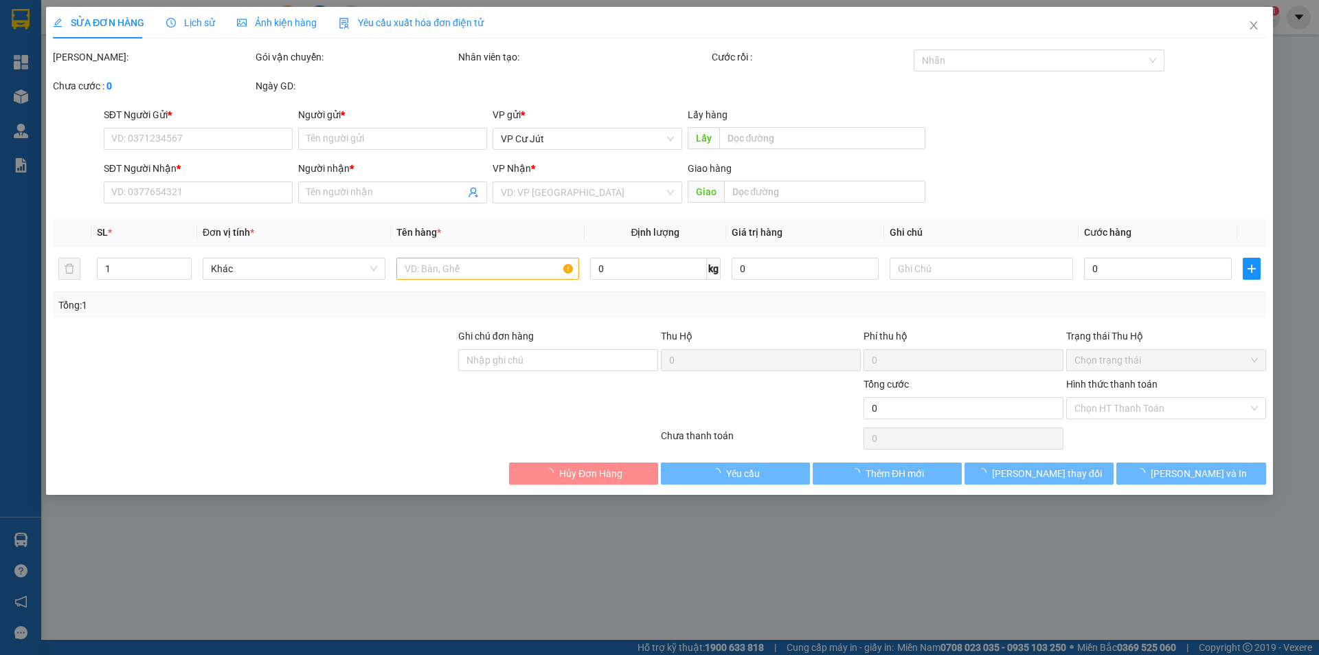
type input "0944009092"
type input "chị liên"
type input "0984343100"
type input "lan anh"
type input "ĐỒNG XOÀI"
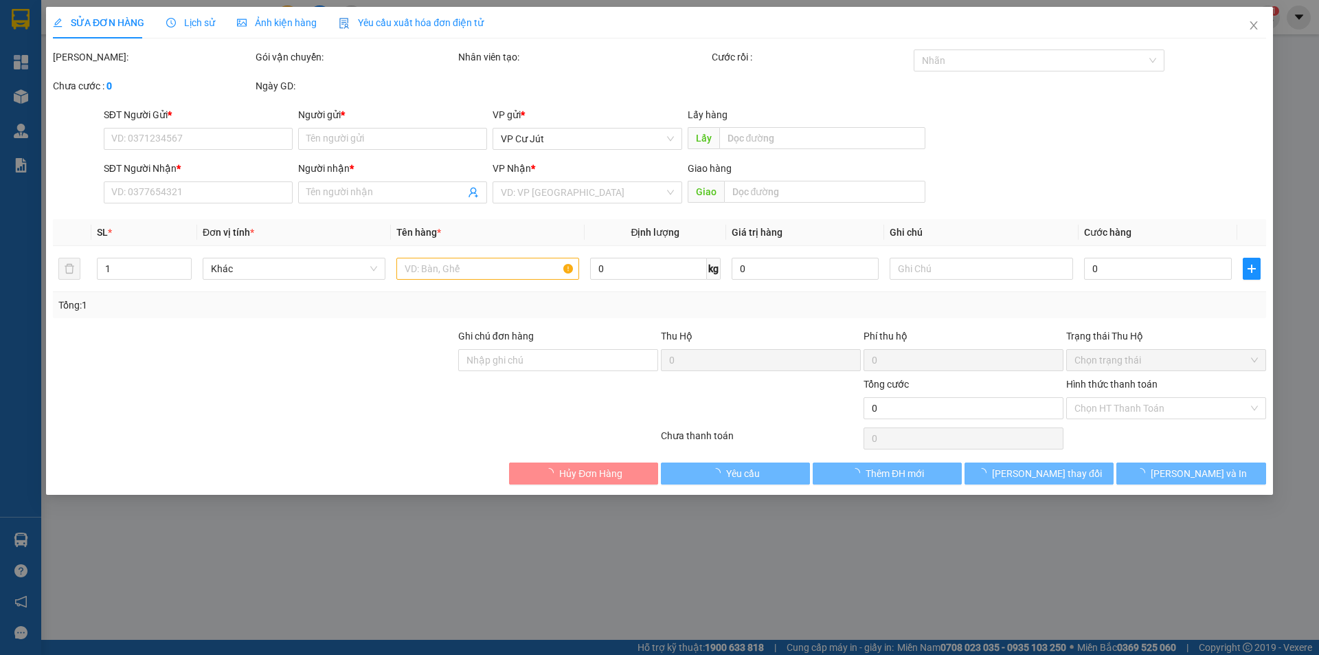
type input "50.000"
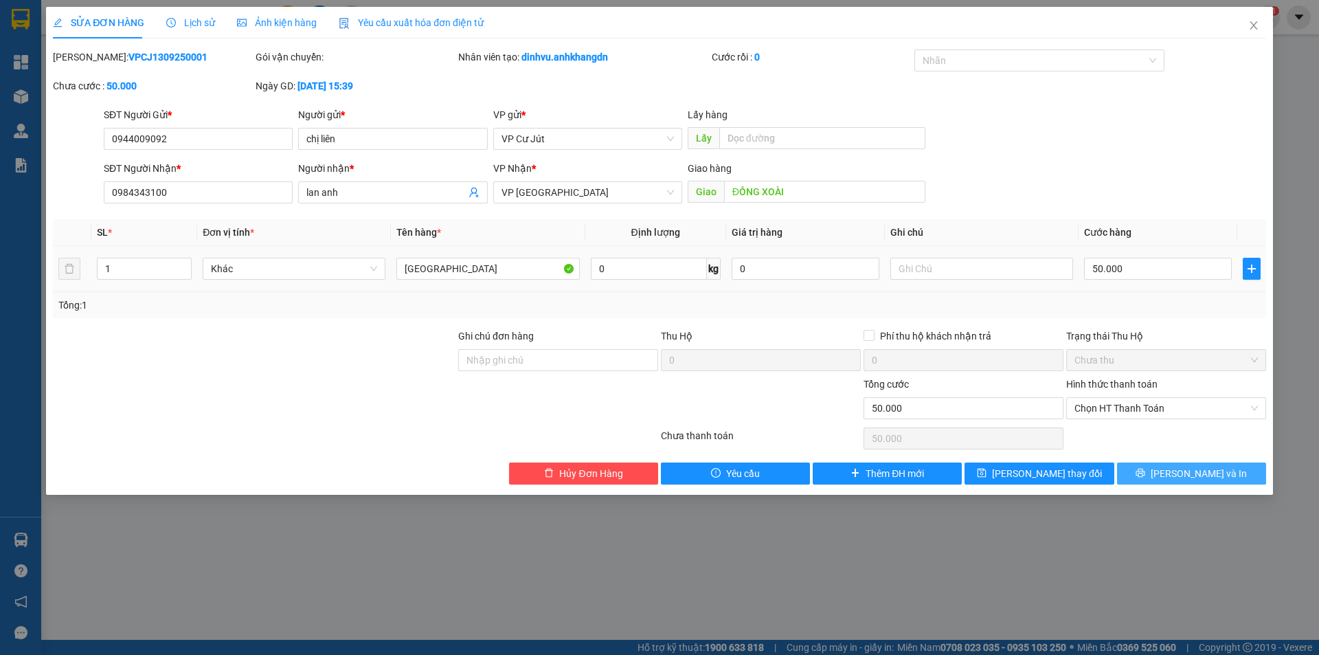
drag, startPoint x: 1225, startPoint y: 473, endPoint x: 986, endPoint y: 340, distance: 273.4
click at [1224, 473] on button "[PERSON_NAME] và In" at bounding box center [1191, 473] width 149 height 22
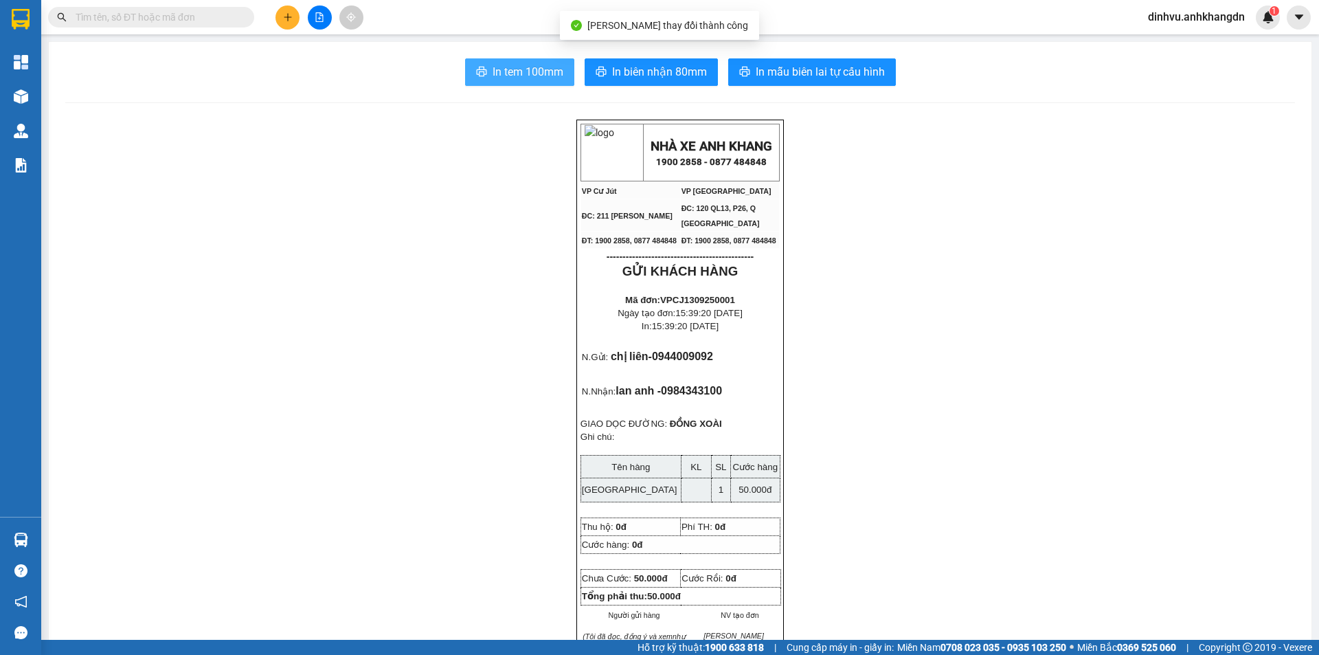
click at [517, 78] on span "In tem 100mm" at bounding box center [528, 71] width 71 height 17
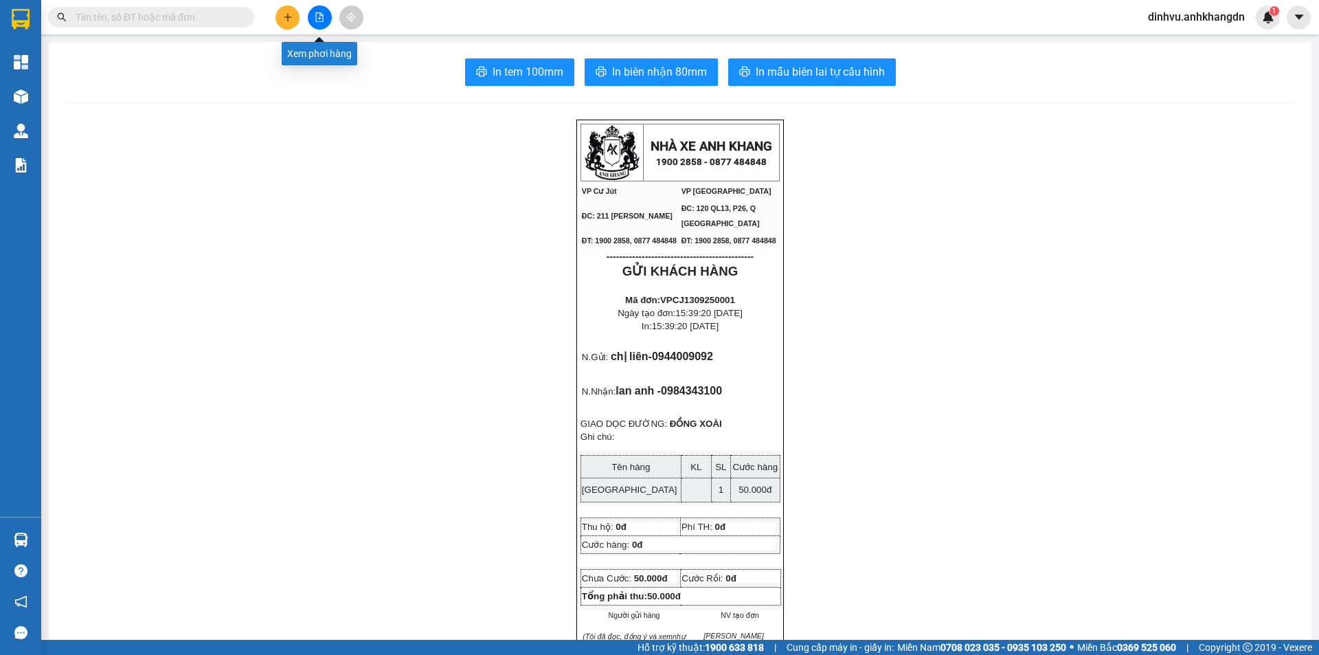
click at [313, 17] on button at bounding box center [320, 17] width 24 height 24
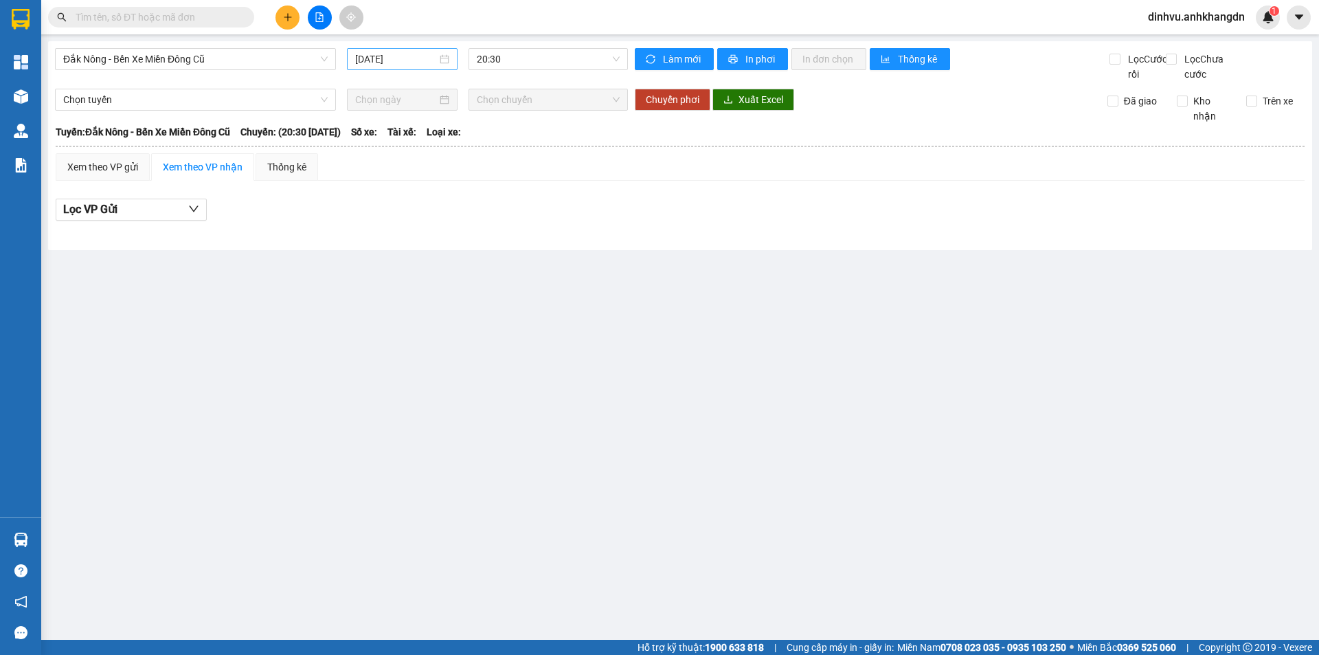
click at [392, 53] on input "[DATE]" at bounding box center [396, 59] width 82 height 15
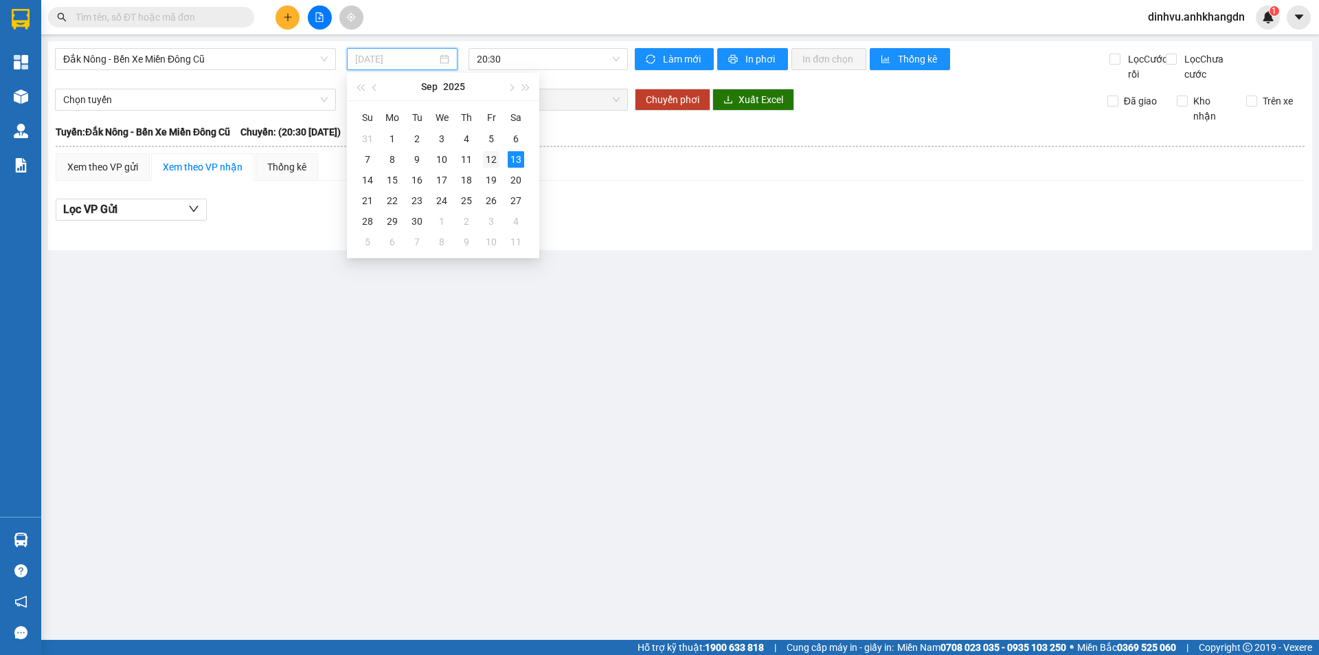
click at [484, 156] on div "12" at bounding box center [491, 159] width 16 height 16
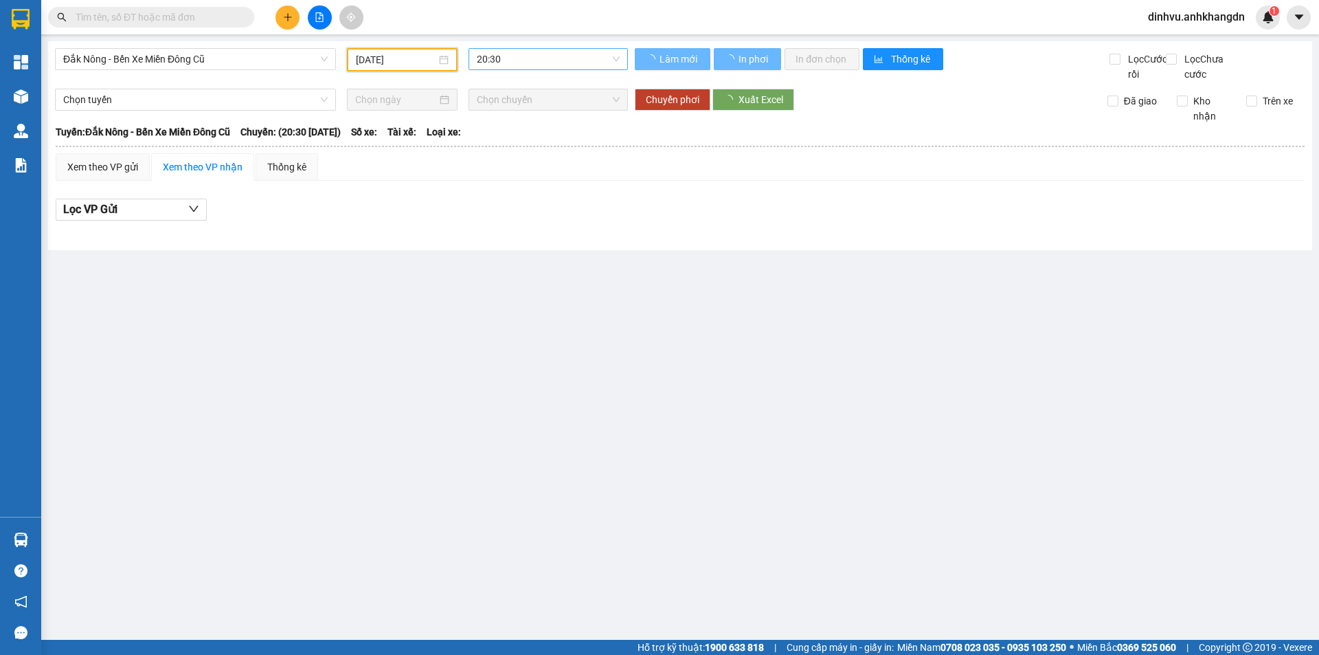
click at [526, 58] on span "20:30" at bounding box center [548, 59] width 143 height 21
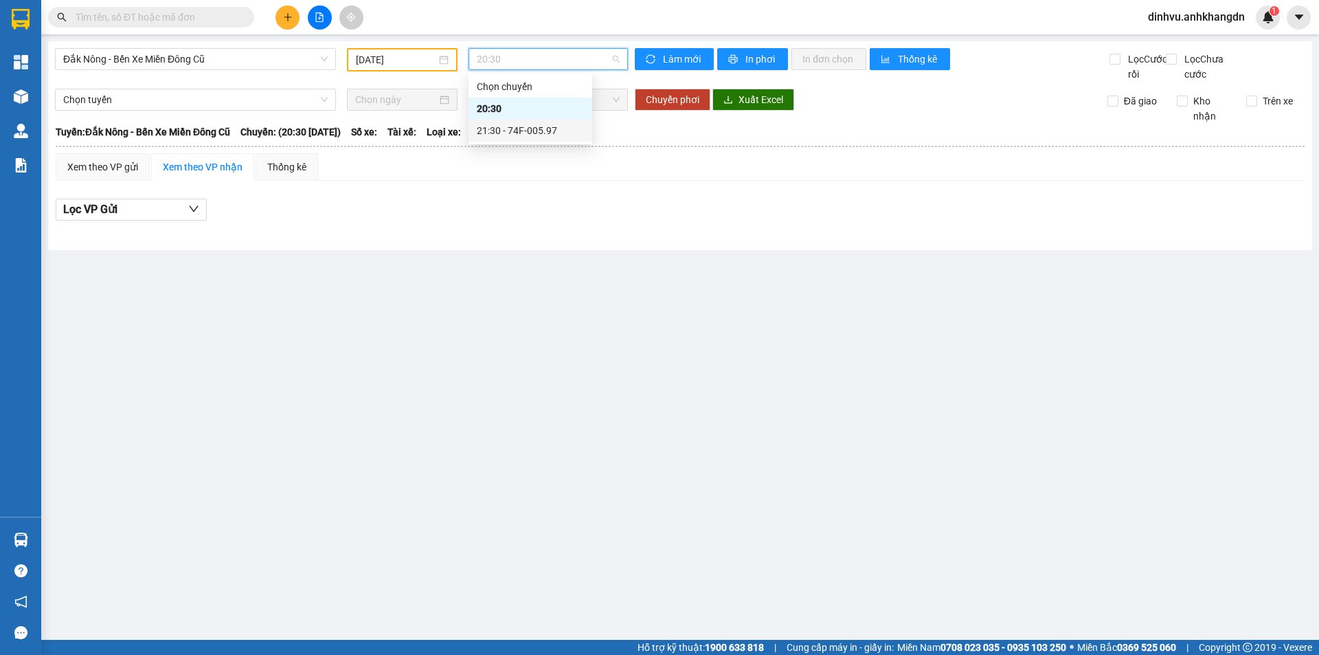
click at [523, 126] on div "21:30 - 74F-005.97" at bounding box center [530, 130] width 107 height 15
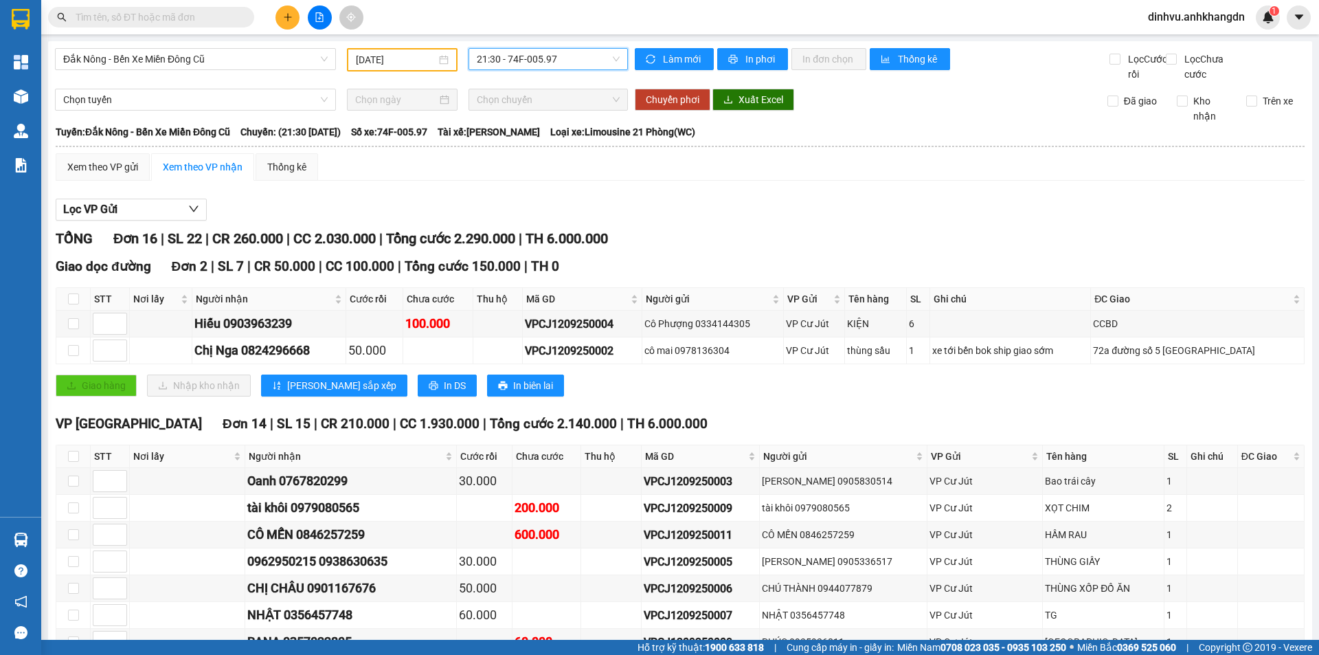
click at [382, 56] on input "[DATE]" at bounding box center [396, 59] width 80 height 15
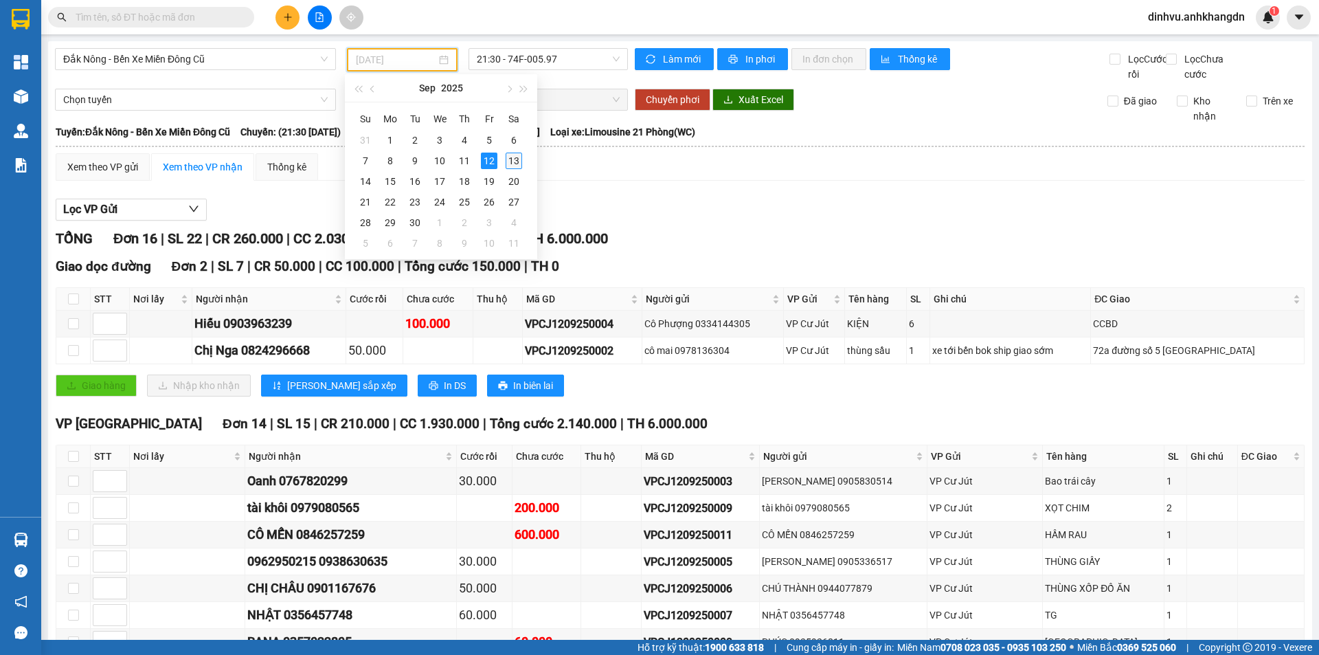
click at [519, 159] on div "13" at bounding box center [514, 161] width 16 height 16
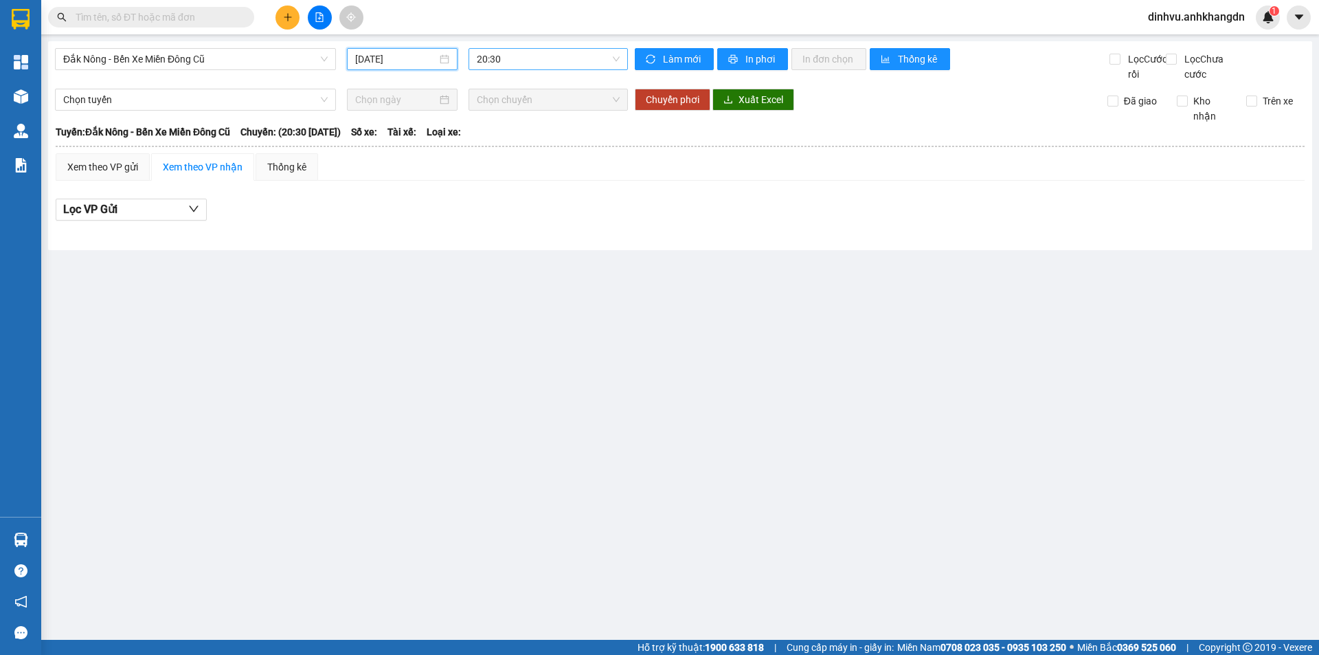
click at [520, 62] on span "20:30" at bounding box center [548, 59] width 143 height 21
click at [513, 131] on div "21:30" at bounding box center [530, 130] width 107 height 15
click at [396, 63] on input "[DATE]" at bounding box center [396, 59] width 82 height 15
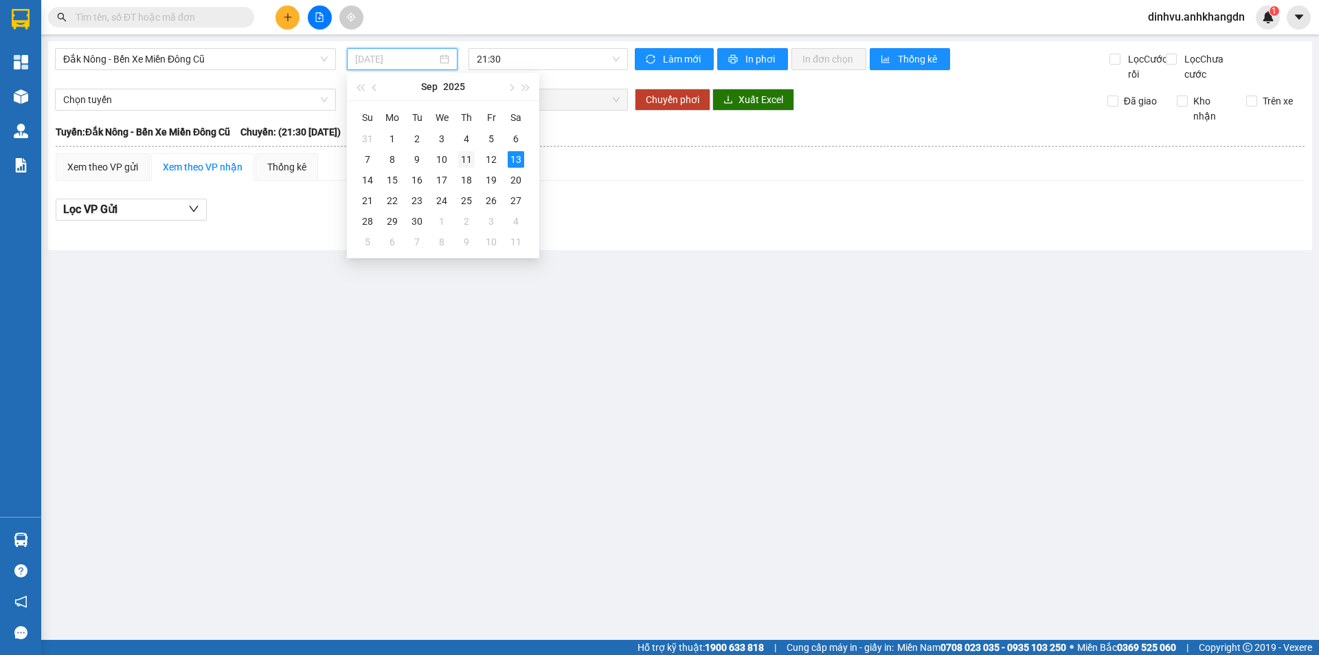
click at [461, 161] on div "11" at bounding box center [466, 159] width 16 height 16
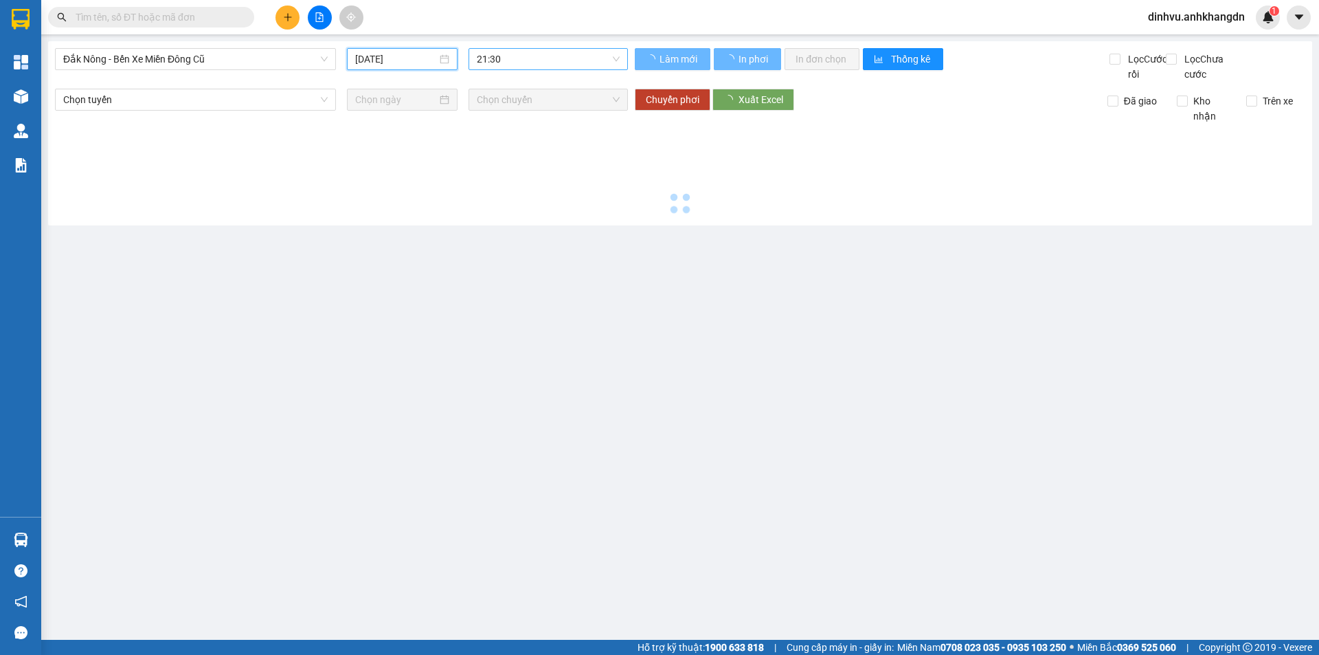
click at [517, 61] on span "21:30" at bounding box center [548, 59] width 143 height 21
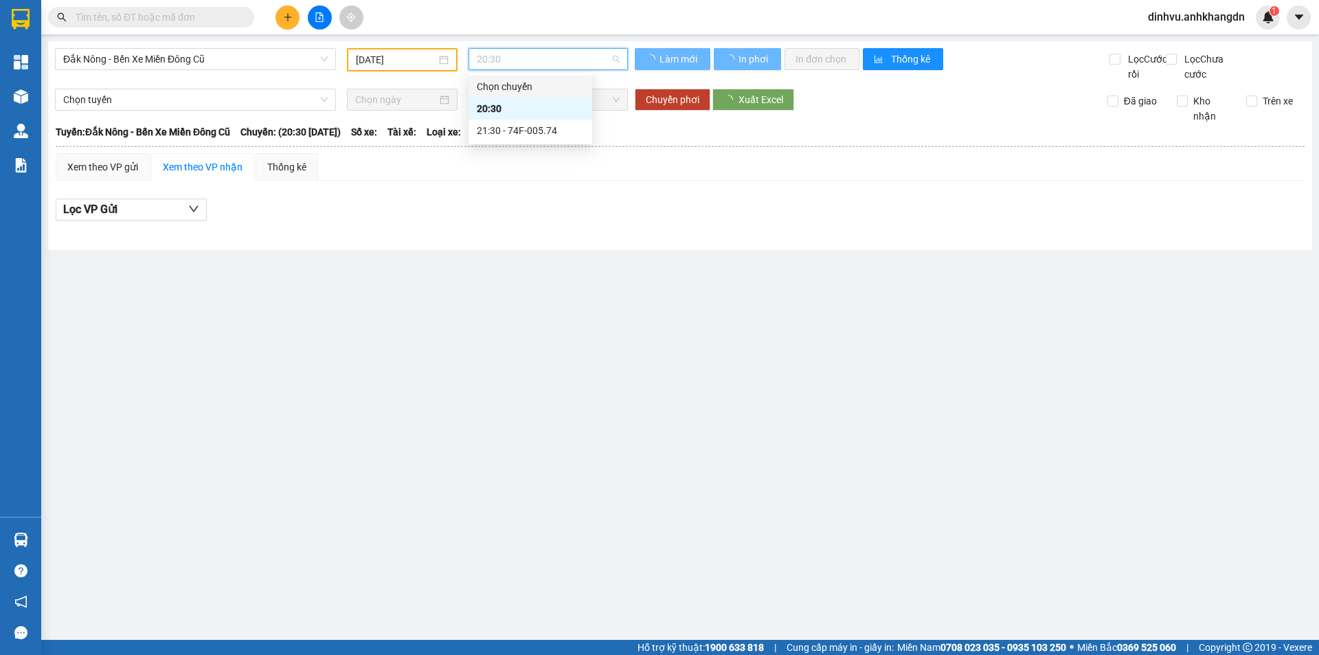
click at [435, 57] on input "[DATE]" at bounding box center [396, 59] width 80 height 15
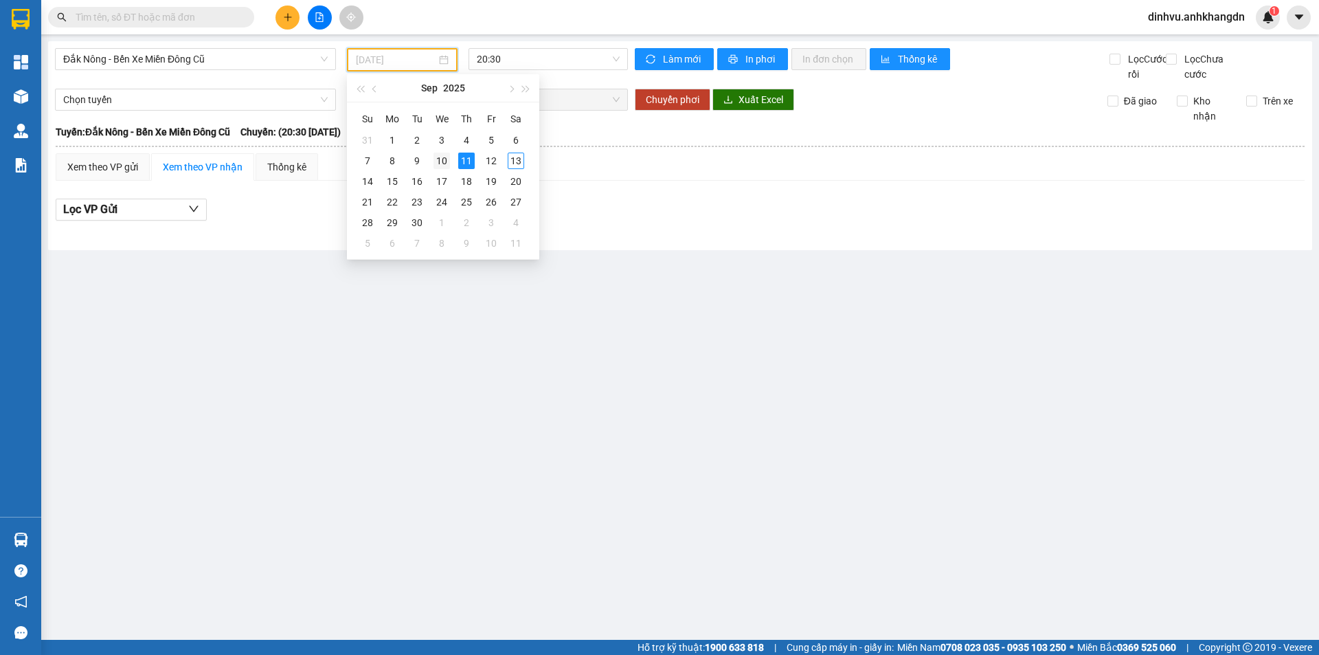
click at [448, 155] on div "10" at bounding box center [442, 161] width 16 height 16
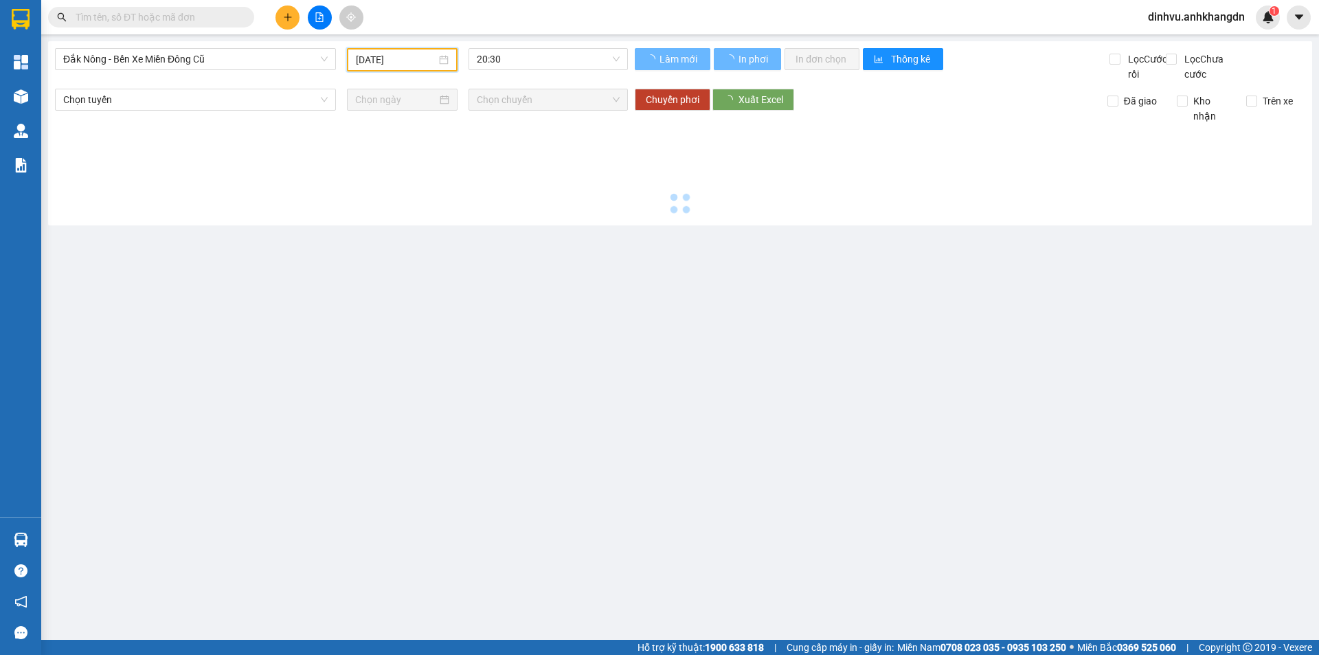
type input "[DATE]"
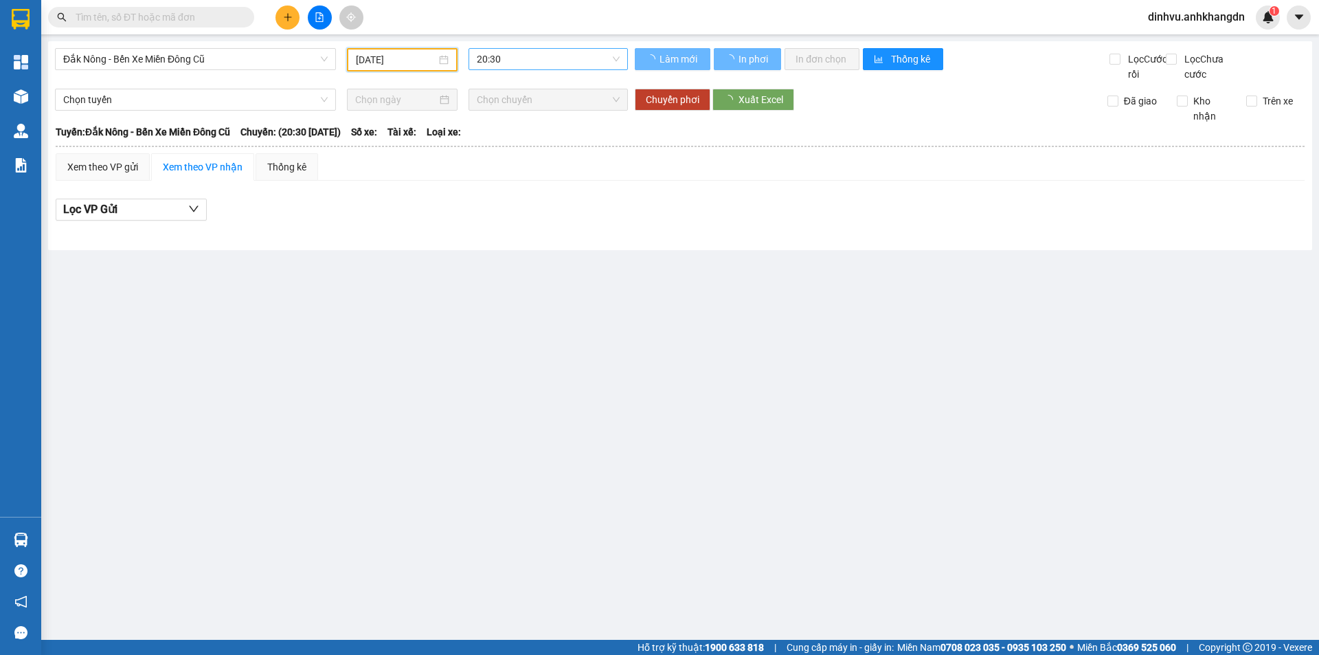
click at [513, 63] on span "20:30" at bounding box center [548, 59] width 143 height 21
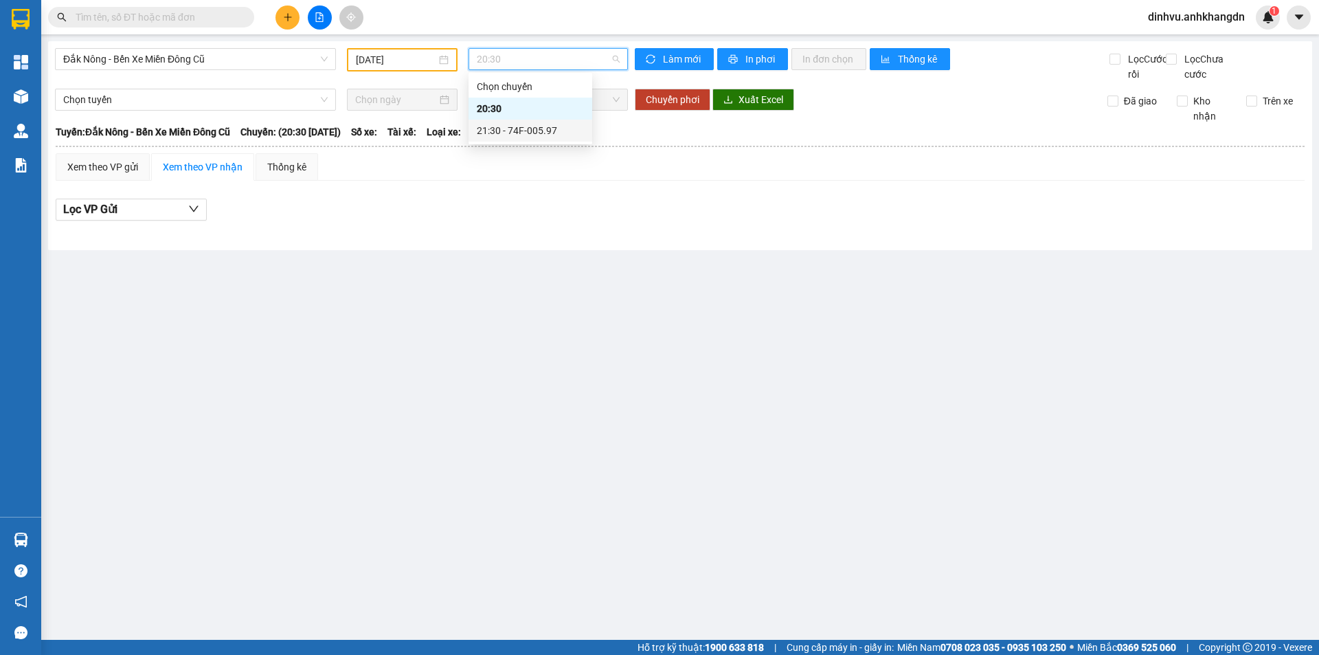
click at [509, 125] on div "21:30 - 74F-005.97" at bounding box center [530, 130] width 107 height 15
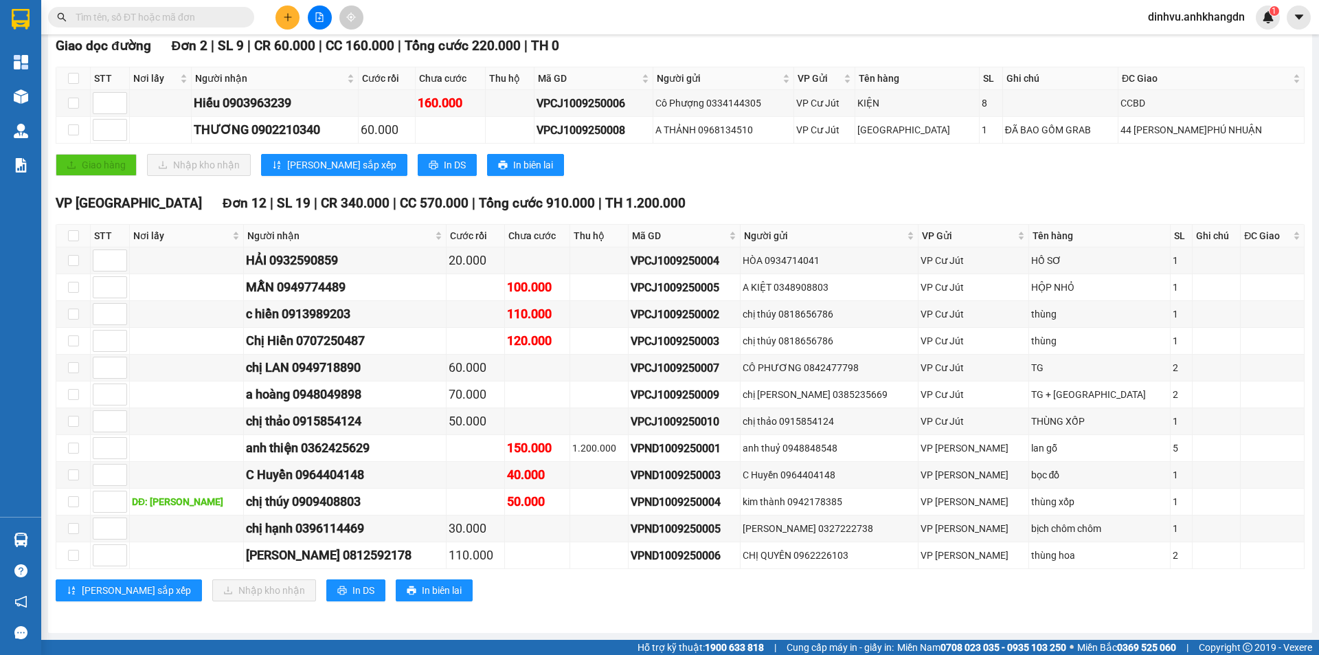
scroll to position [236, 0]
